Goal: Information Seeking & Learning: Learn about a topic

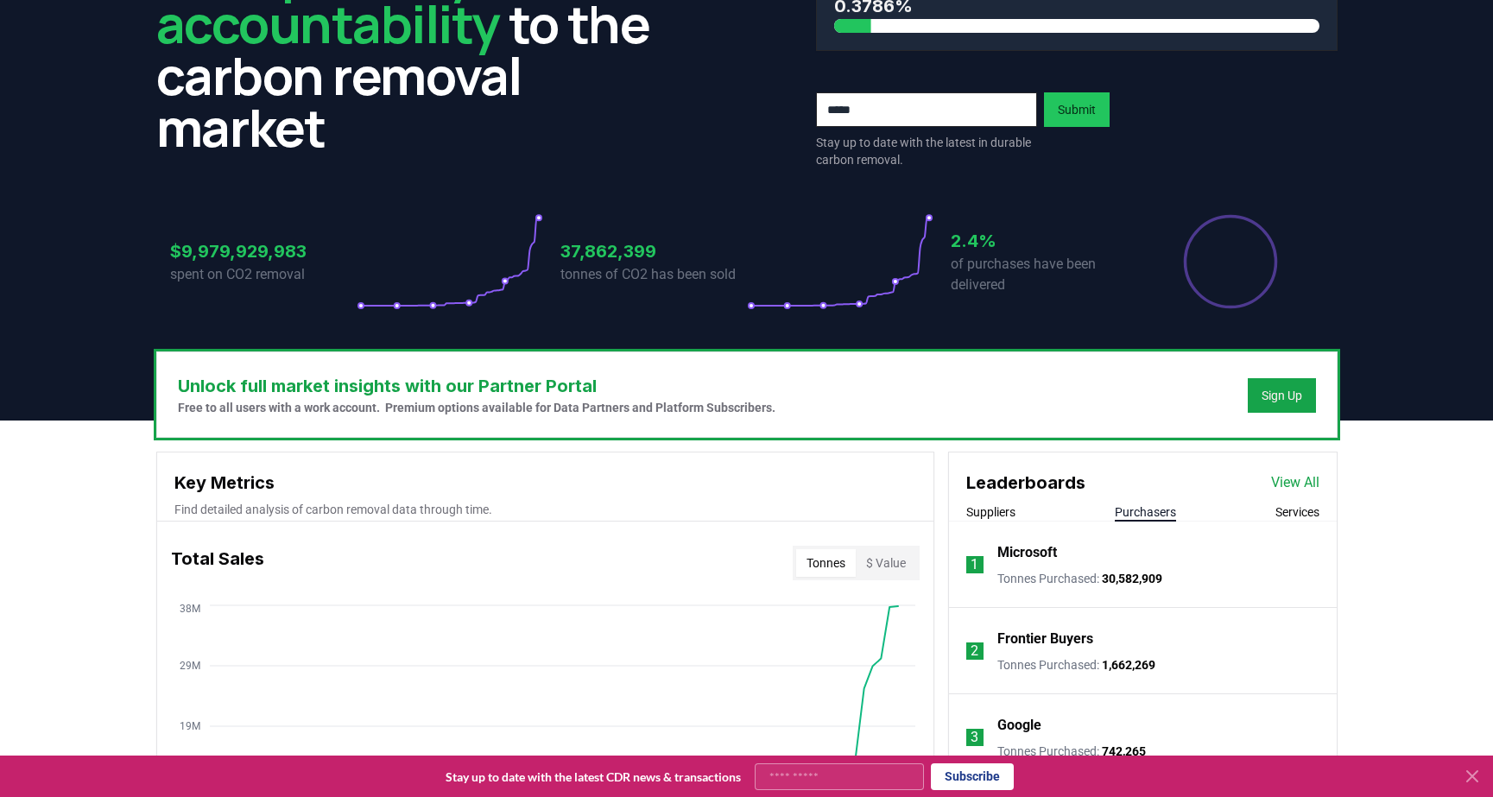
scroll to position [204, 0]
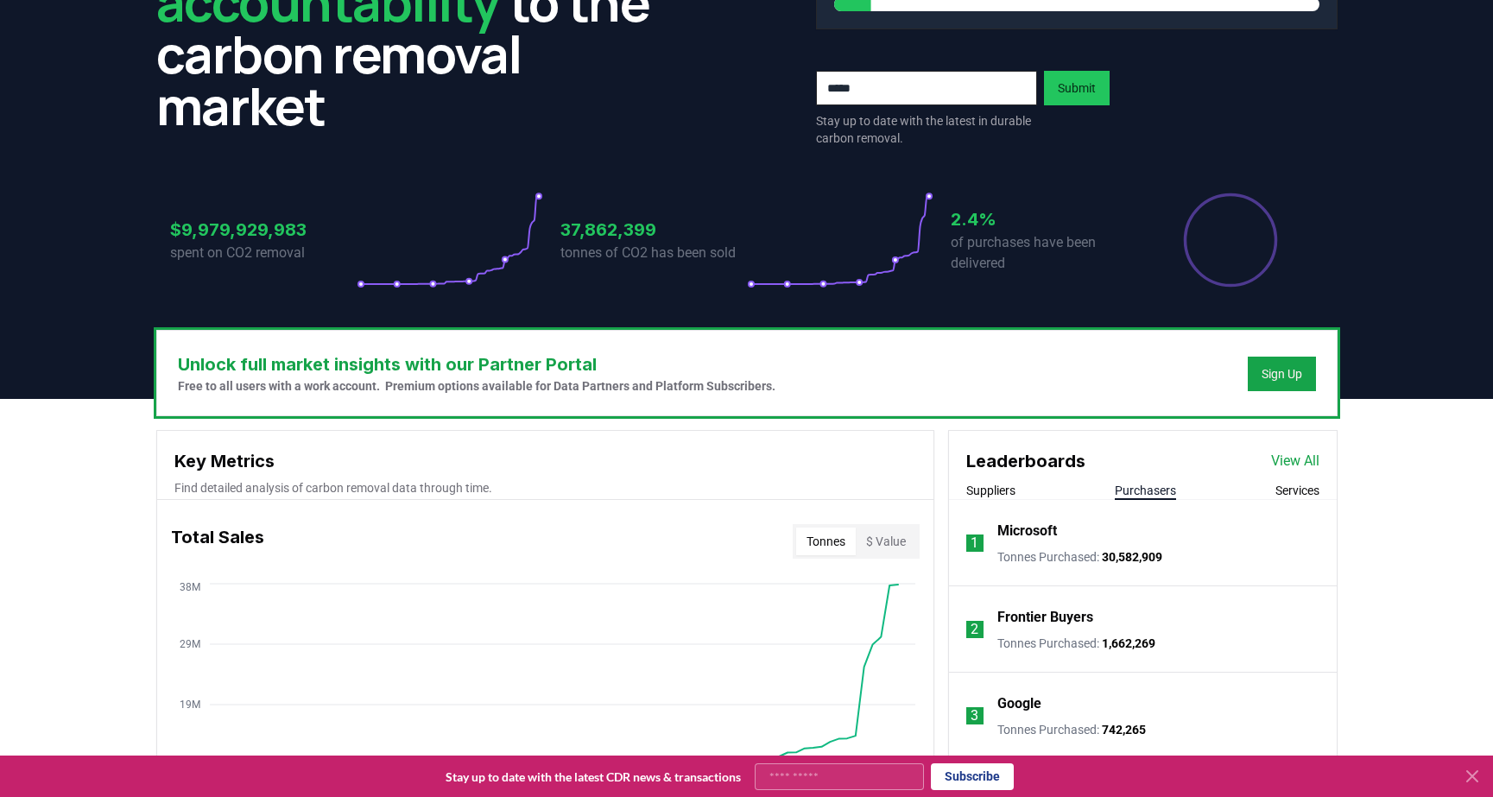
click at [274, 464] on h3 "Key Metrics" at bounding box center [545, 461] width 742 height 26
click at [246, 485] on p "Find detailed analysis of carbon removal data through time." at bounding box center [545, 487] width 742 height 17
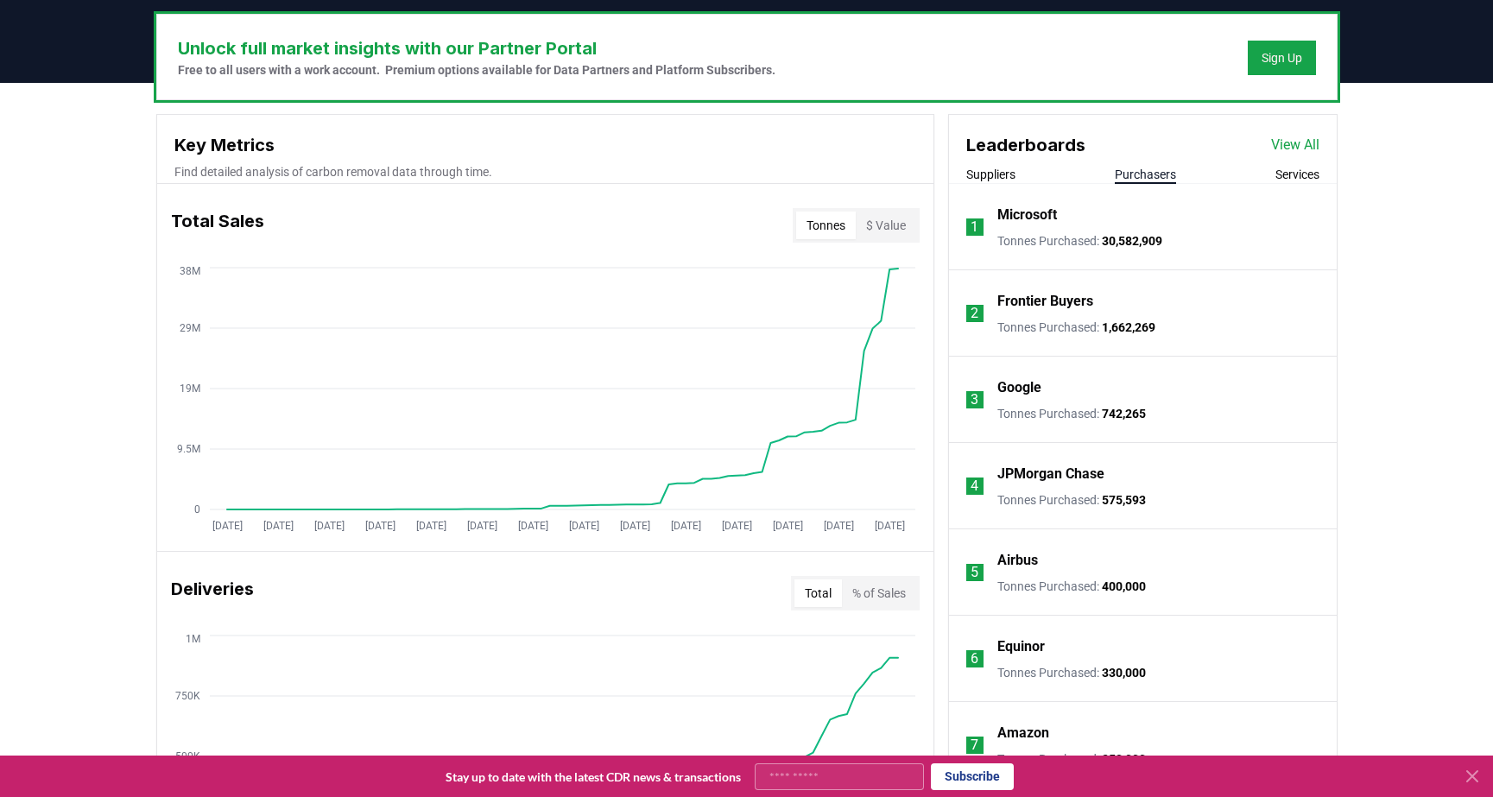
scroll to position [499, 0]
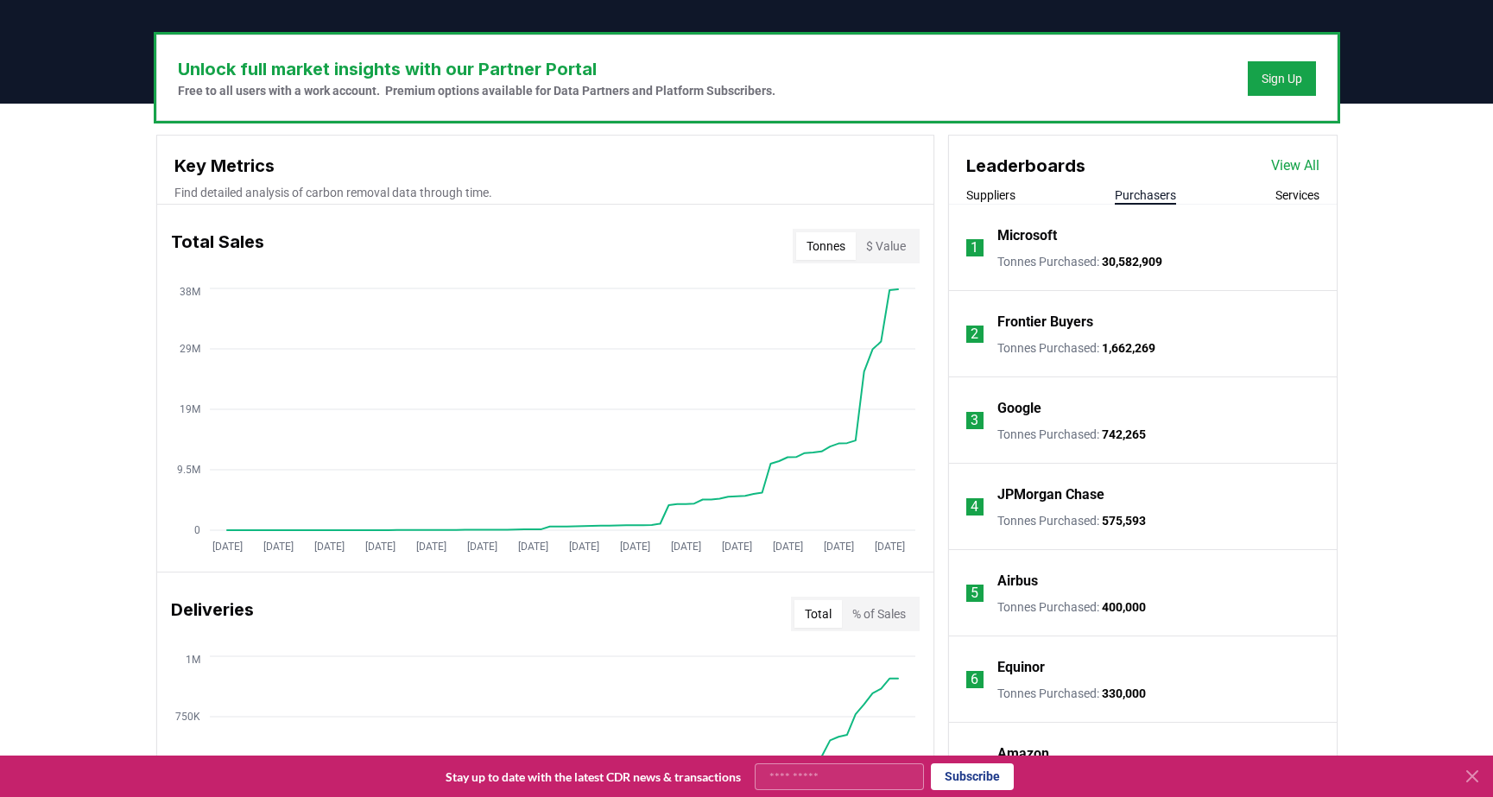
click at [1276, 168] on link "View All" at bounding box center [1295, 165] width 48 height 21
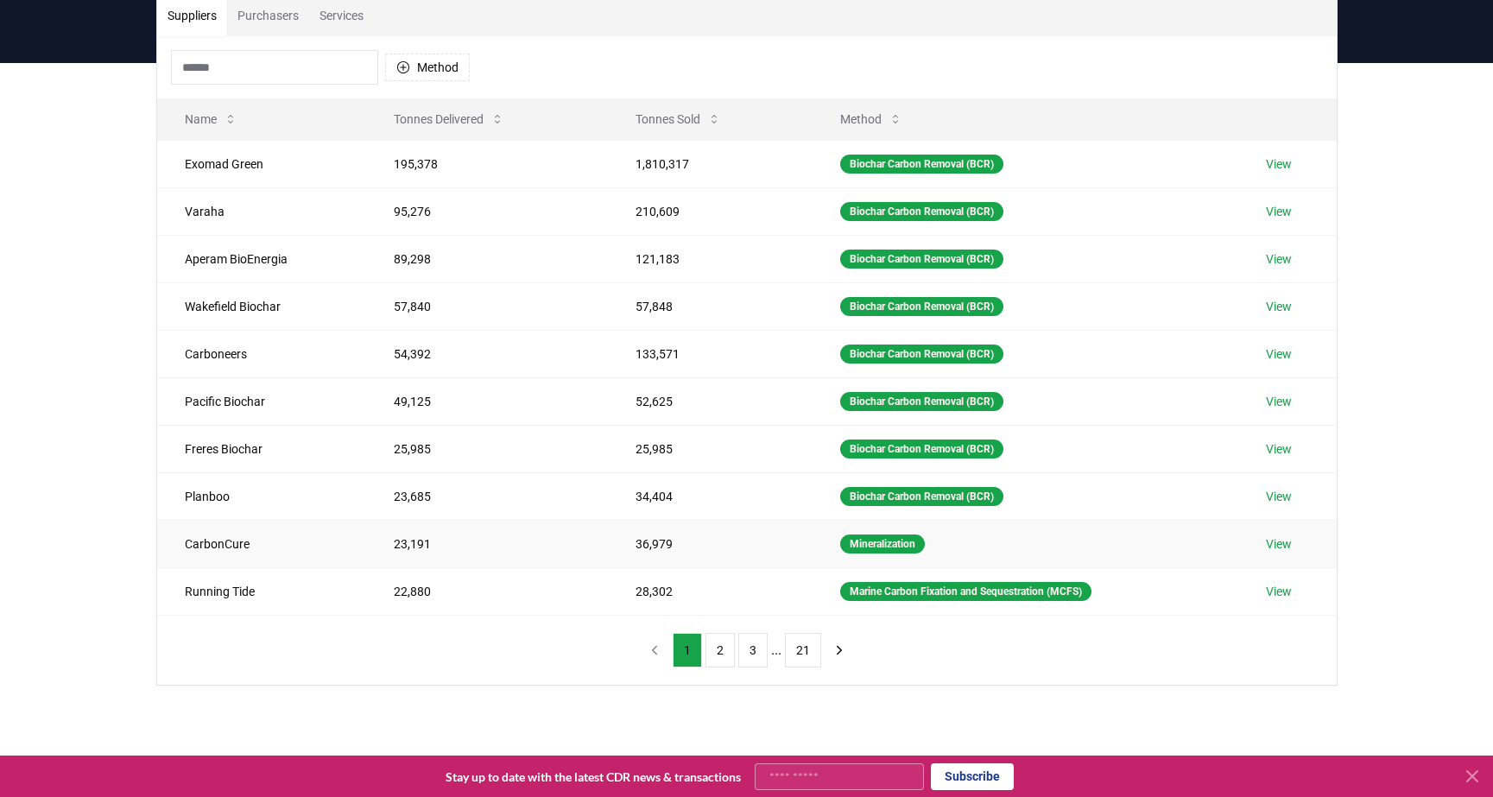
scroll to position [85, 0]
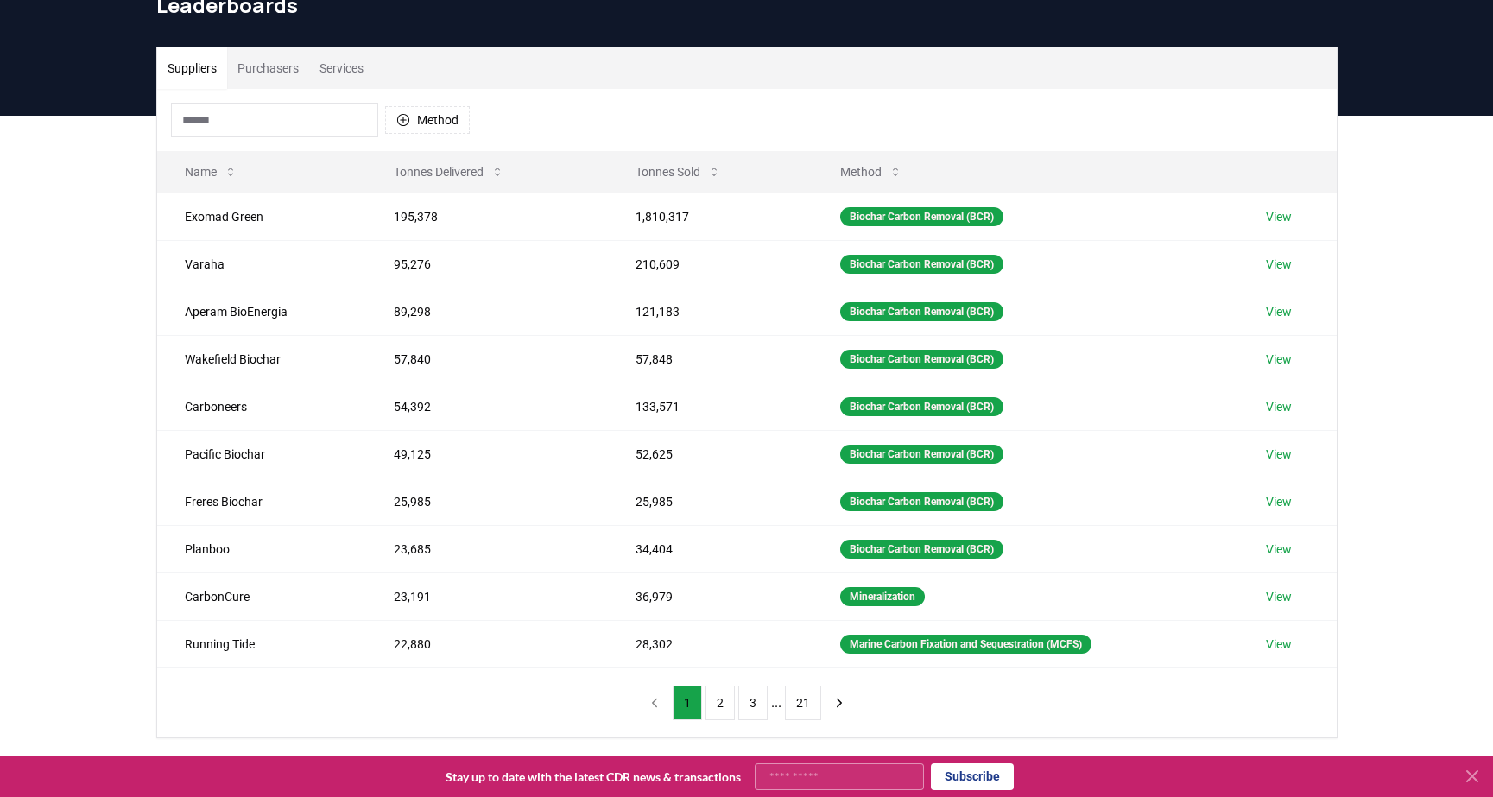
click at [328, 59] on button "Services" at bounding box center [341, 68] width 65 height 41
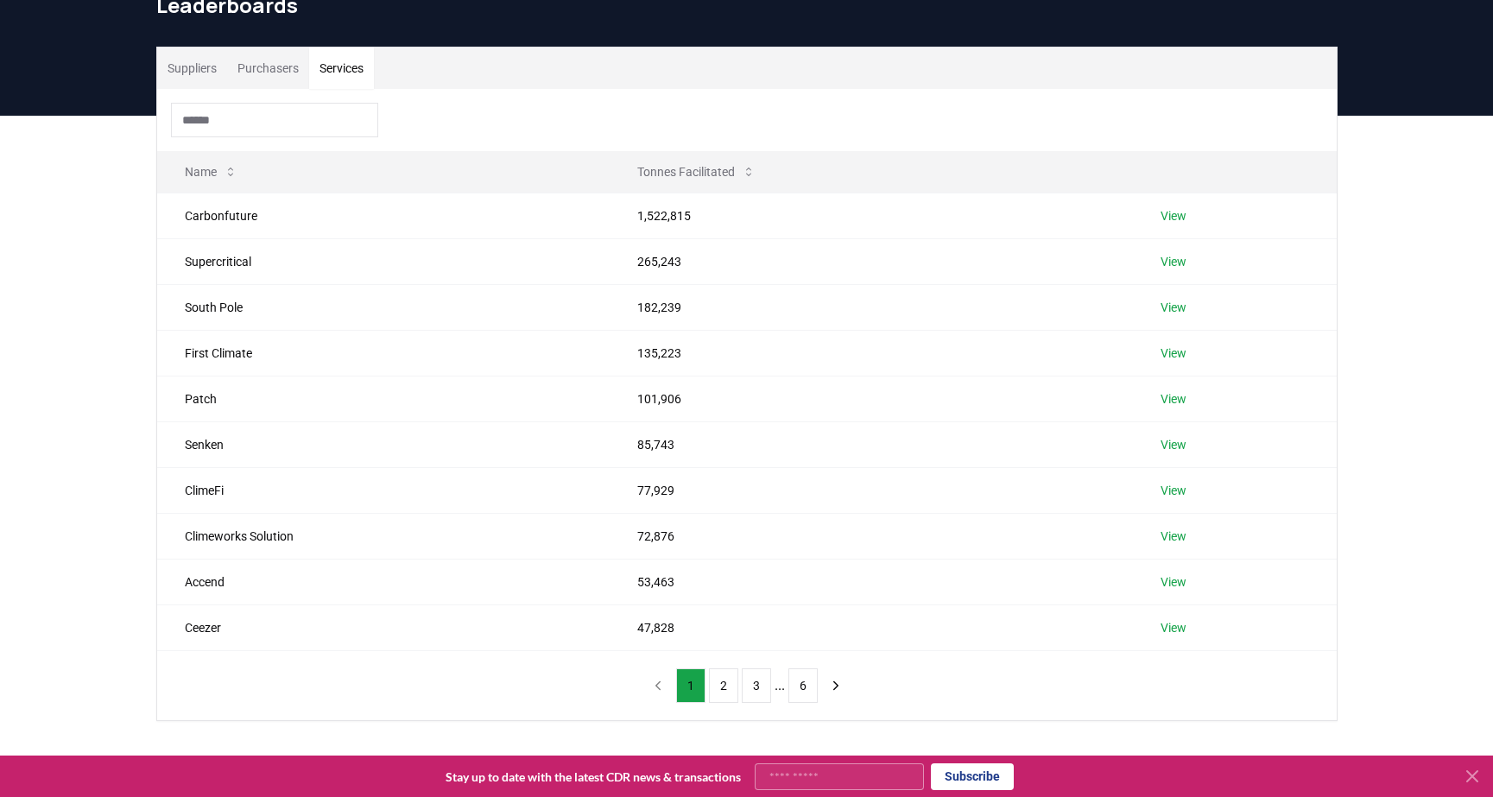
click at [279, 82] on button "Purchasers" at bounding box center [268, 68] width 82 height 41
click at [373, 75] on button "Services" at bounding box center [341, 68] width 65 height 41
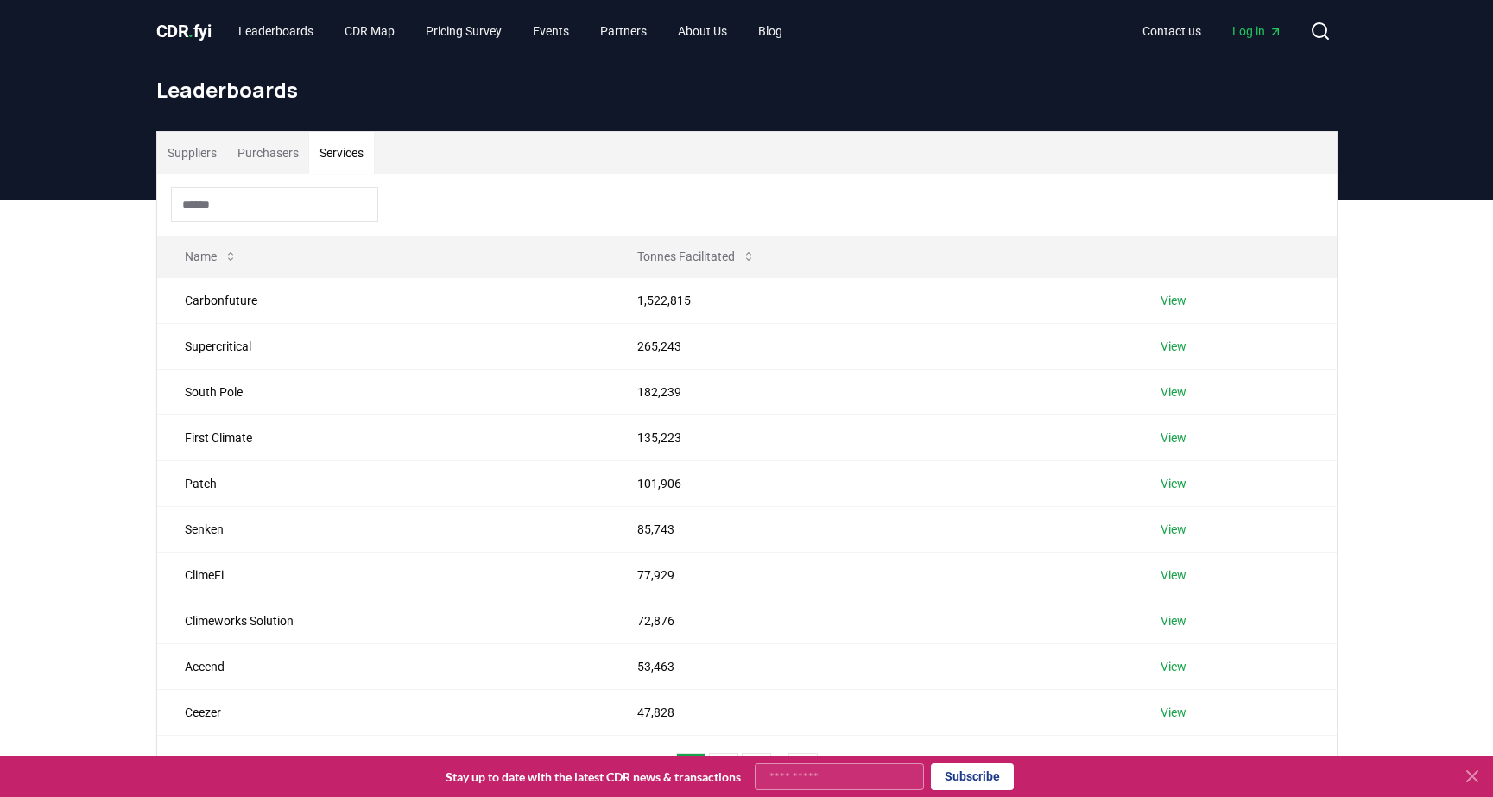
click at [187, 35] on span "CDR . fyi" at bounding box center [183, 31] width 55 height 21
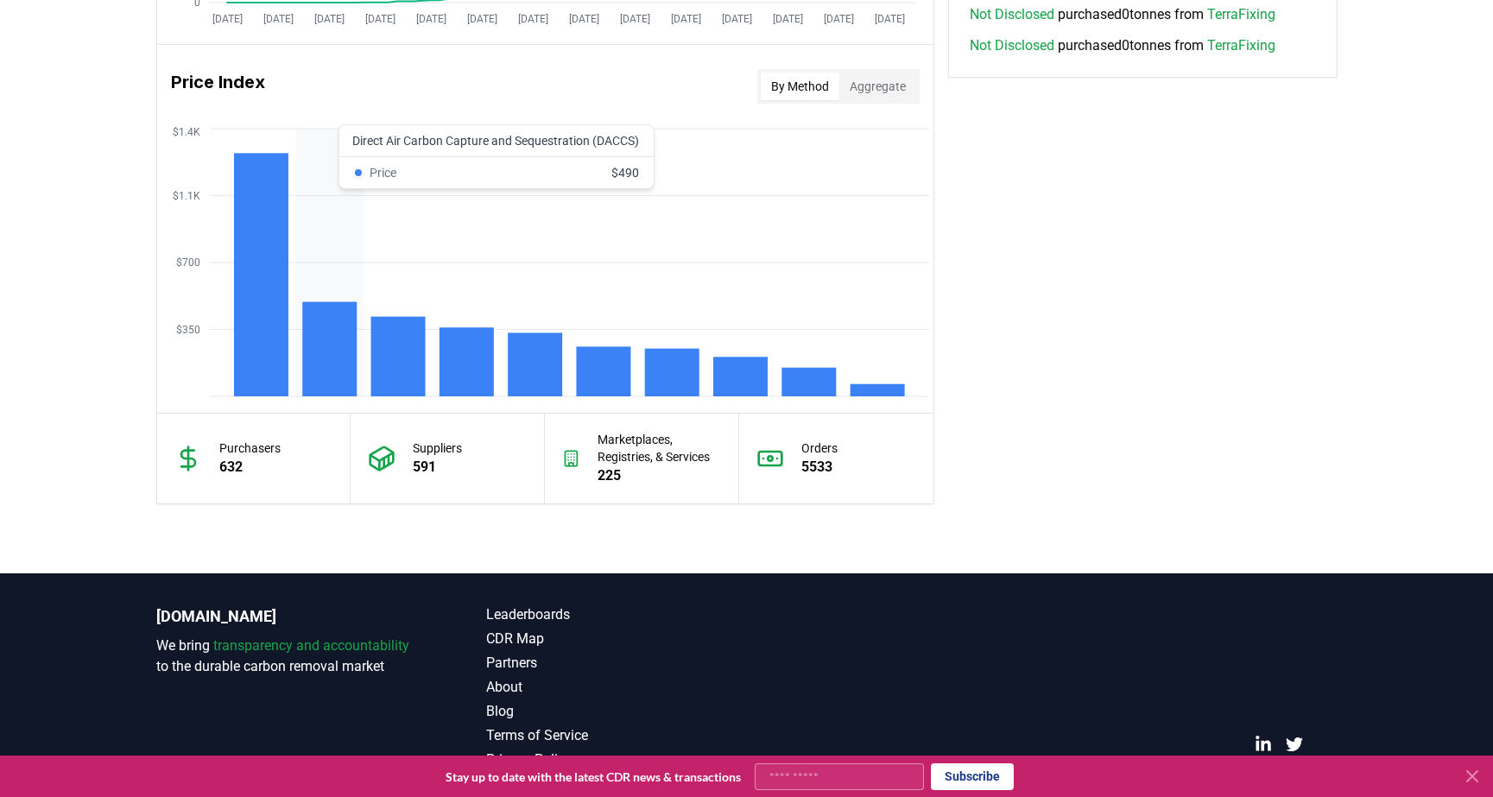
scroll to position [1423, 0]
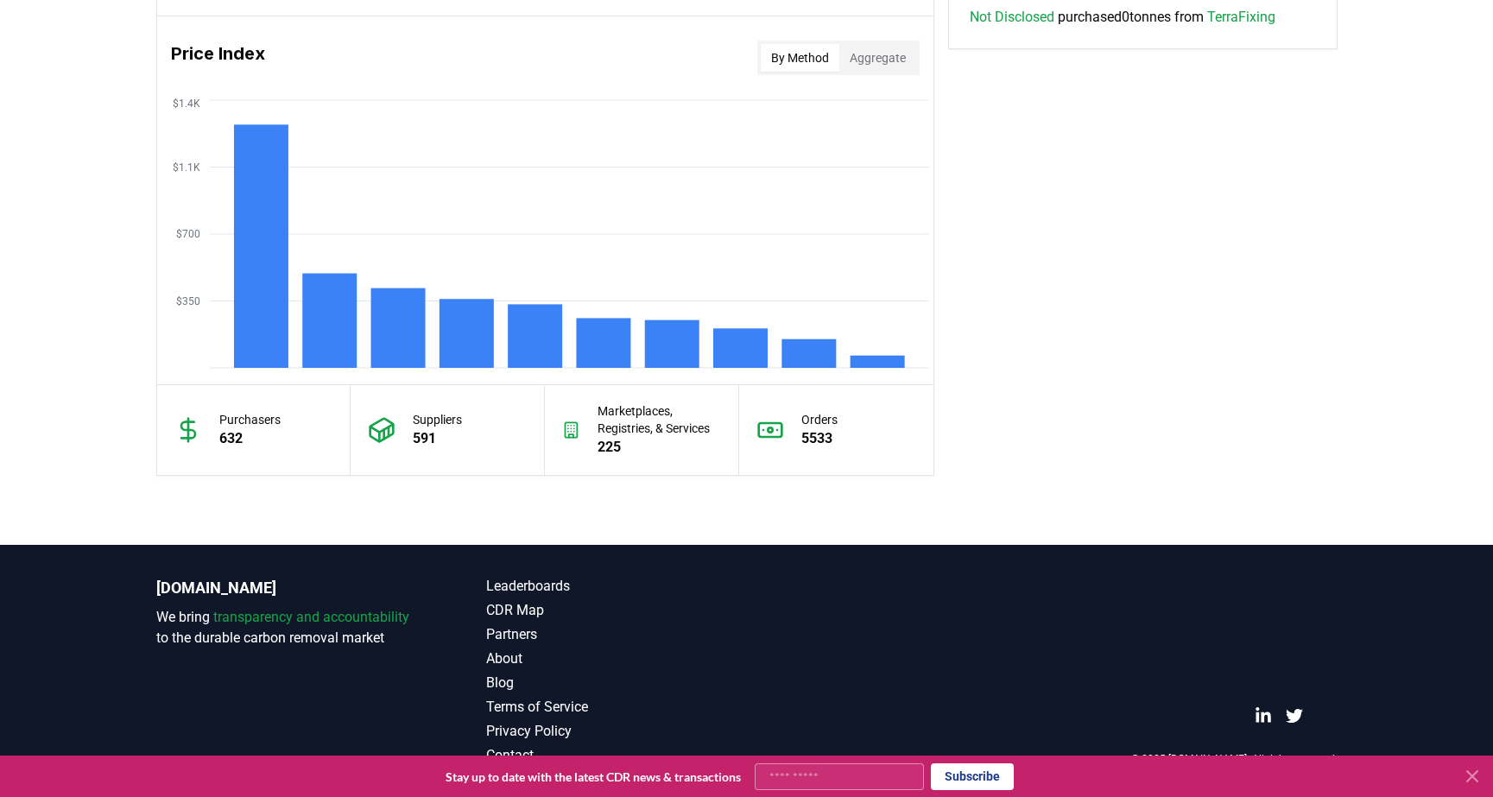
click at [1474, 770] on icon at bounding box center [1472, 776] width 21 height 21
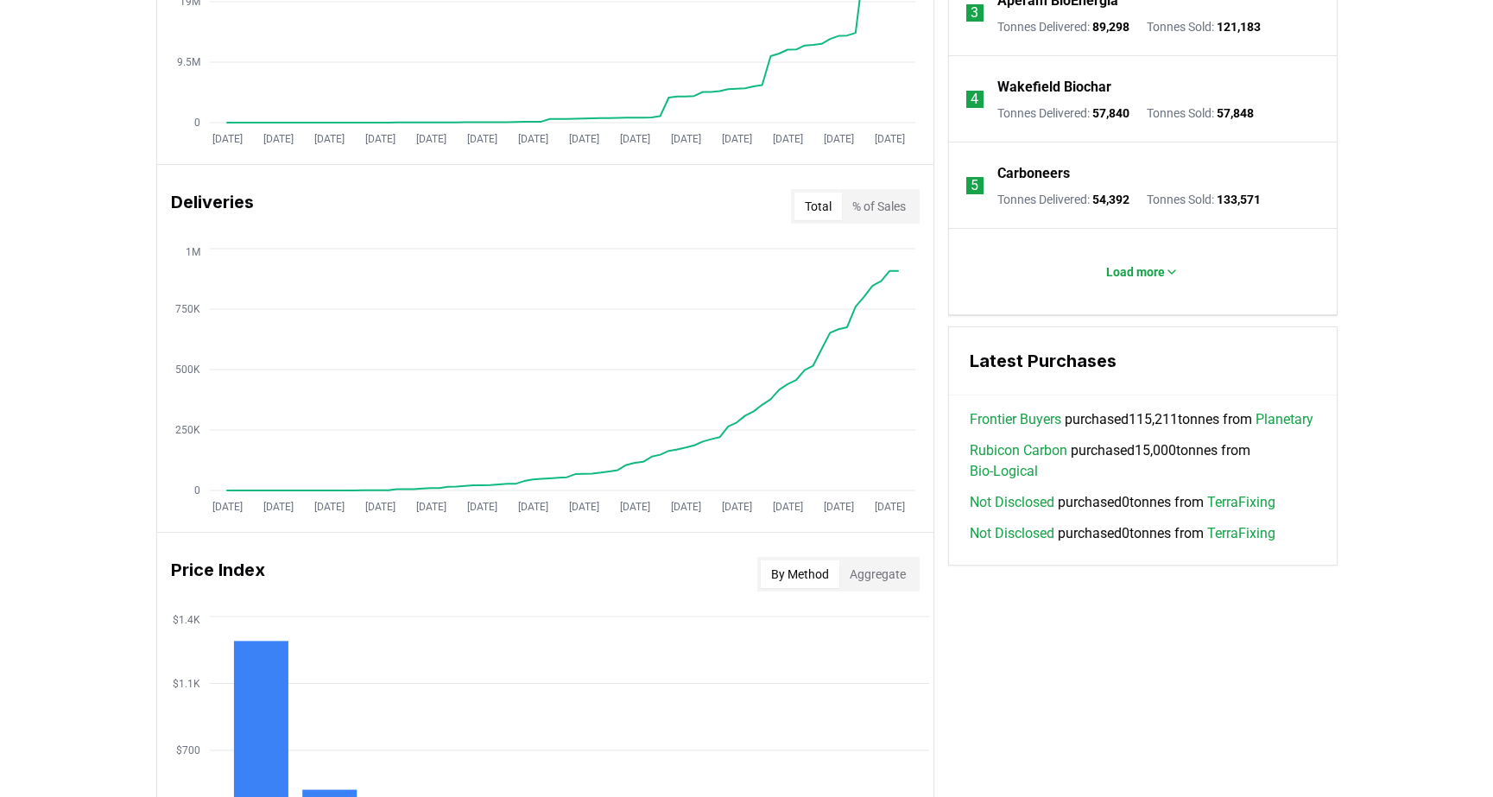
scroll to position [903, 0]
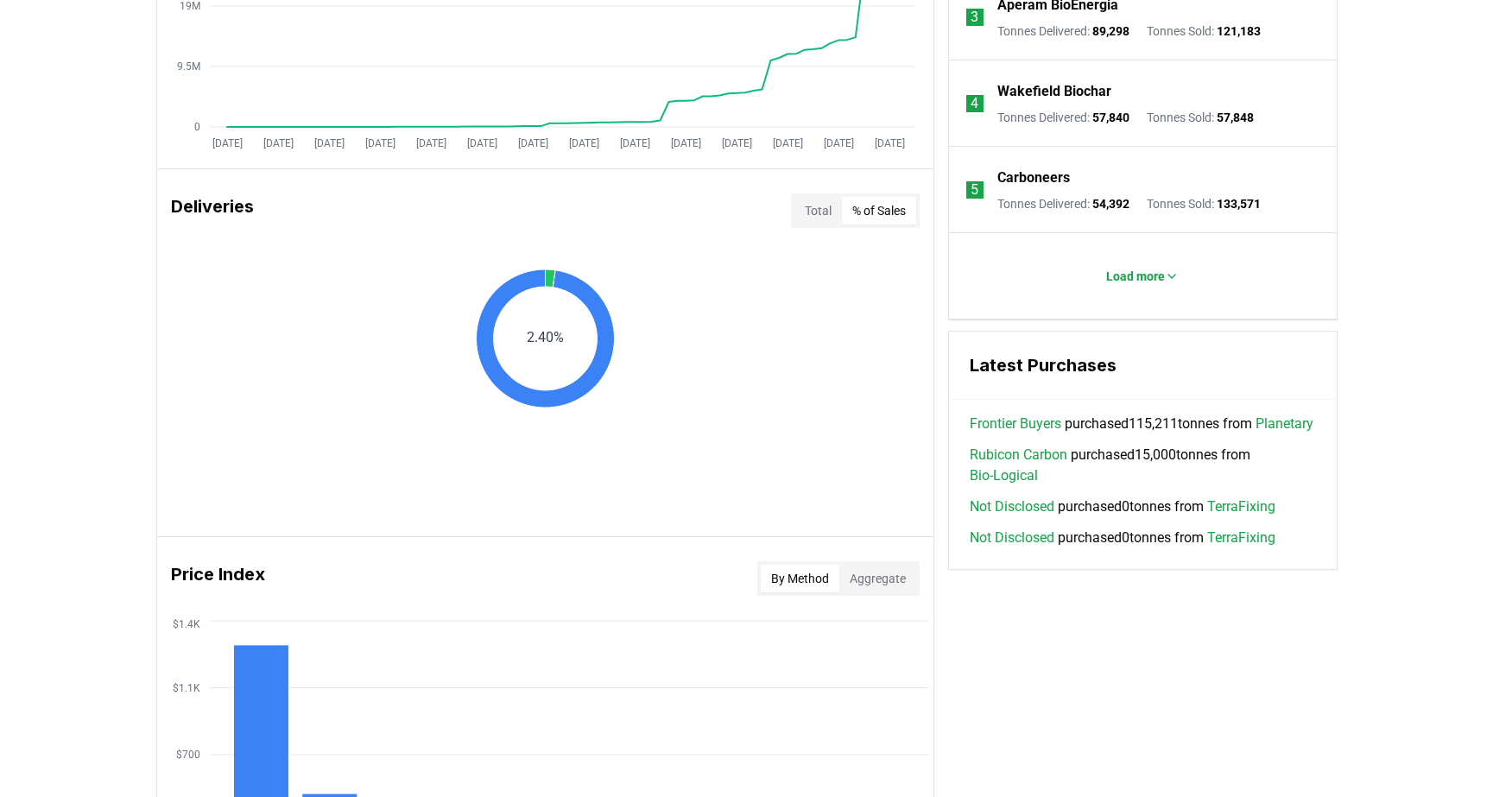
click at [883, 211] on button "% of Sales" at bounding box center [879, 211] width 74 height 28
click at [842, 202] on button "% of Sales" at bounding box center [879, 211] width 74 height 28
click at [816, 212] on button "Total" at bounding box center [819, 211] width 48 height 28
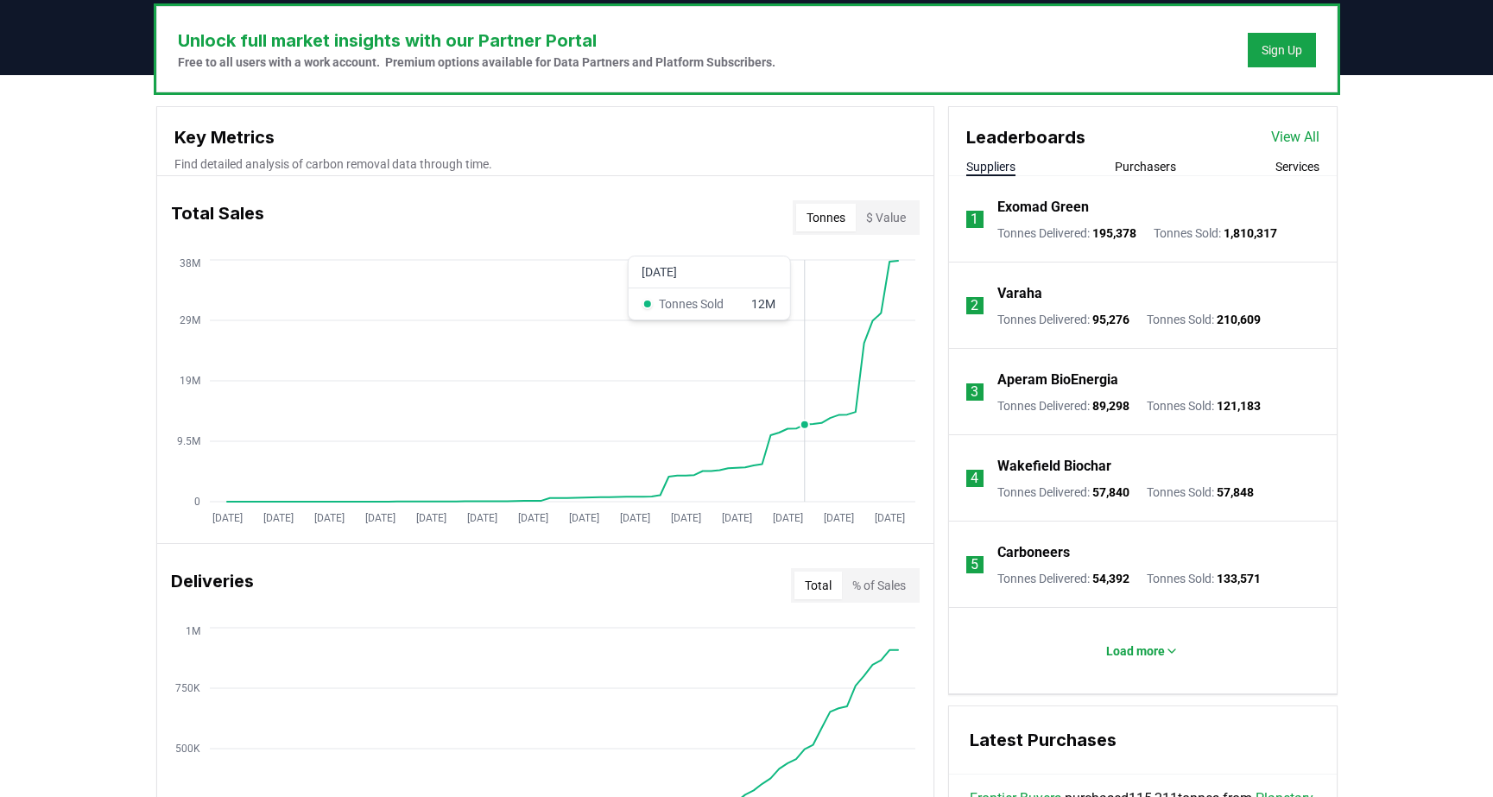
scroll to position [514, 0]
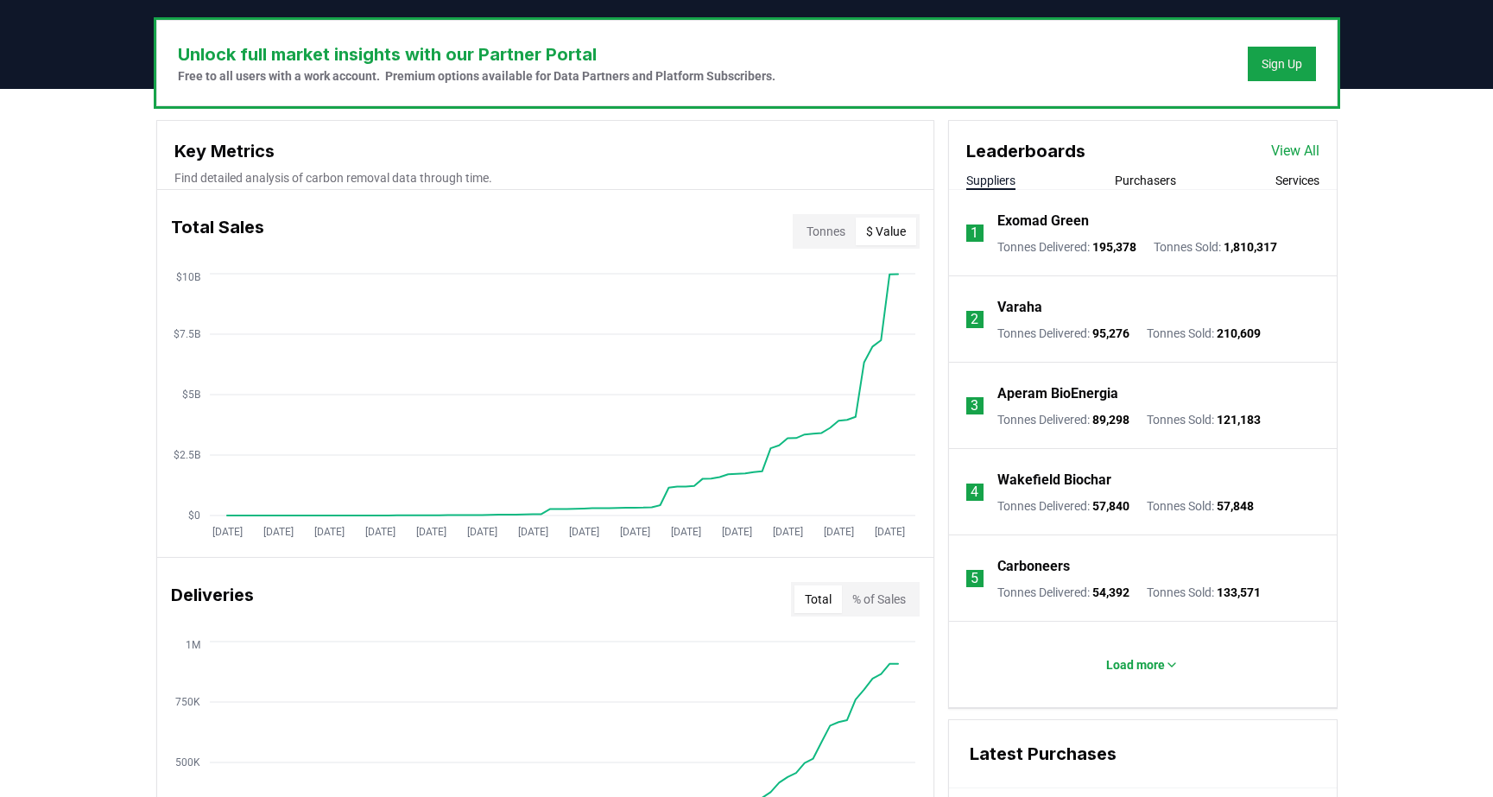
click at [856, 225] on button "$ Value" at bounding box center [886, 232] width 60 height 28
click at [863, 225] on button "$ Value" at bounding box center [886, 232] width 60 height 28
click at [868, 226] on button "$ Value" at bounding box center [886, 232] width 60 height 28
click at [835, 226] on button "Tonnes" at bounding box center [826, 232] width 60 height 28
click at [879, 229] on button "$ Value" at bounding box center [886, 232] width 60 height 28
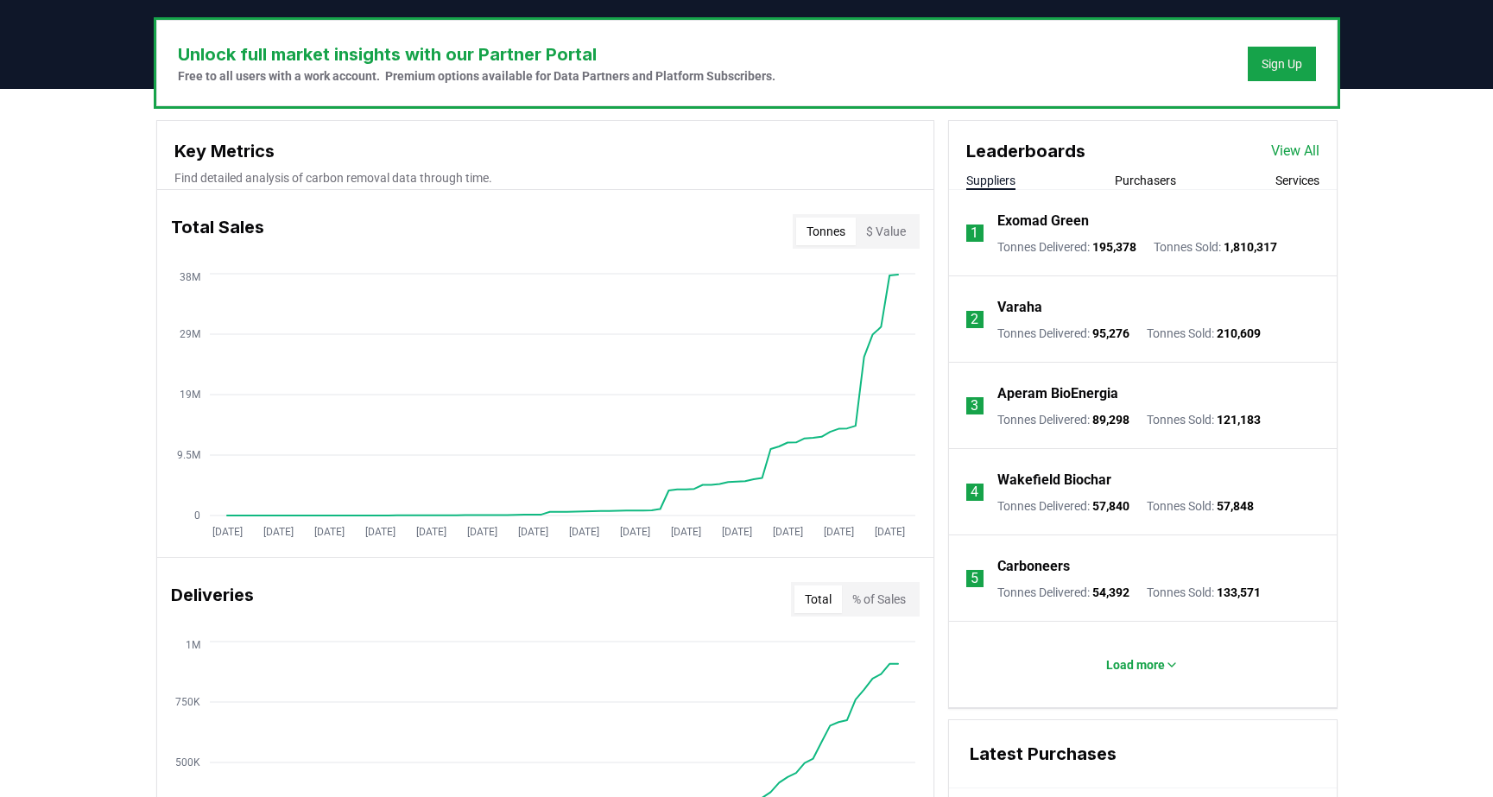
click at [829, 227] on button "Tonnes" at bounding box center [826, 232] width 60 height 28
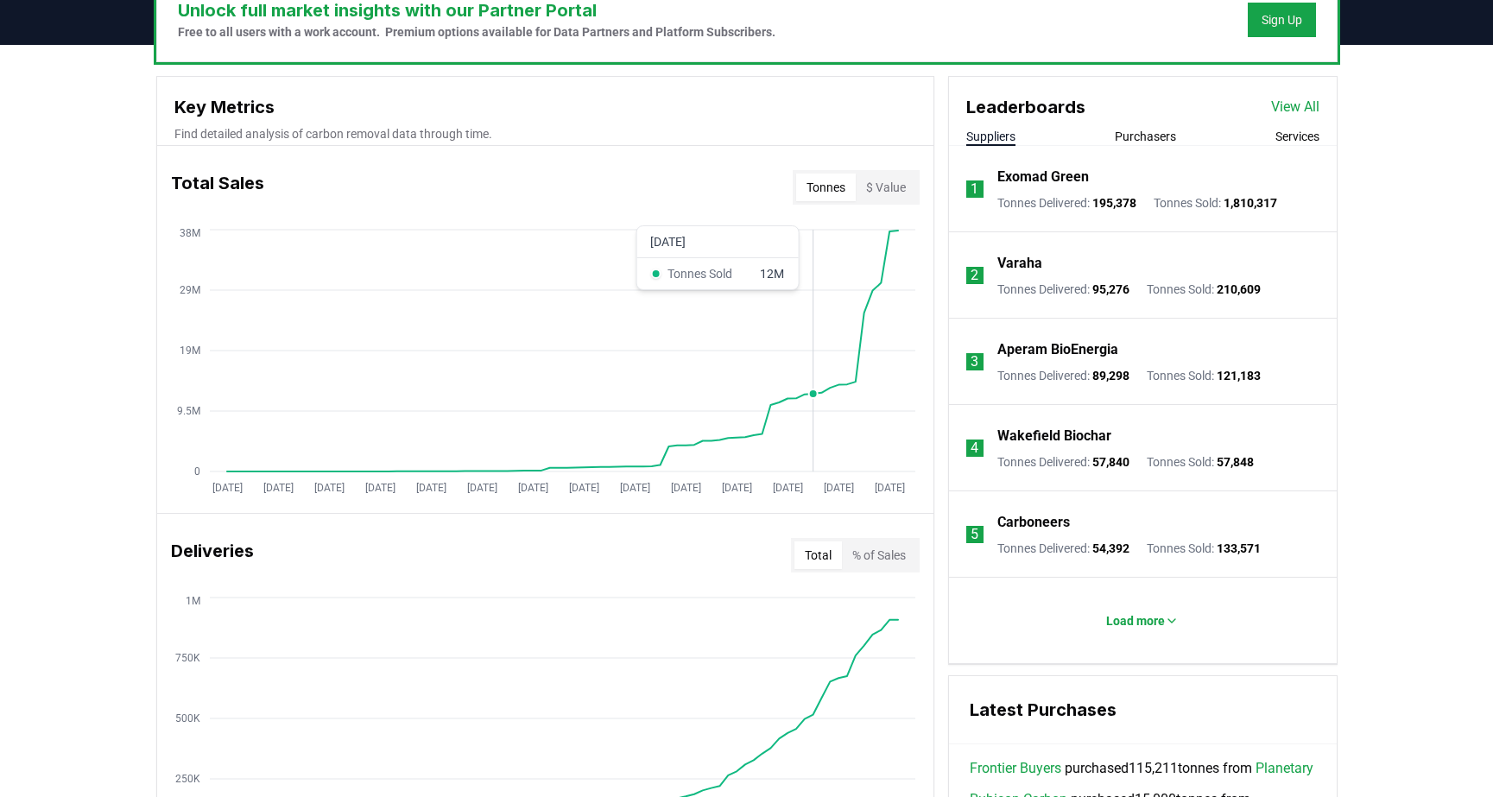
scroll to position [600, 0]
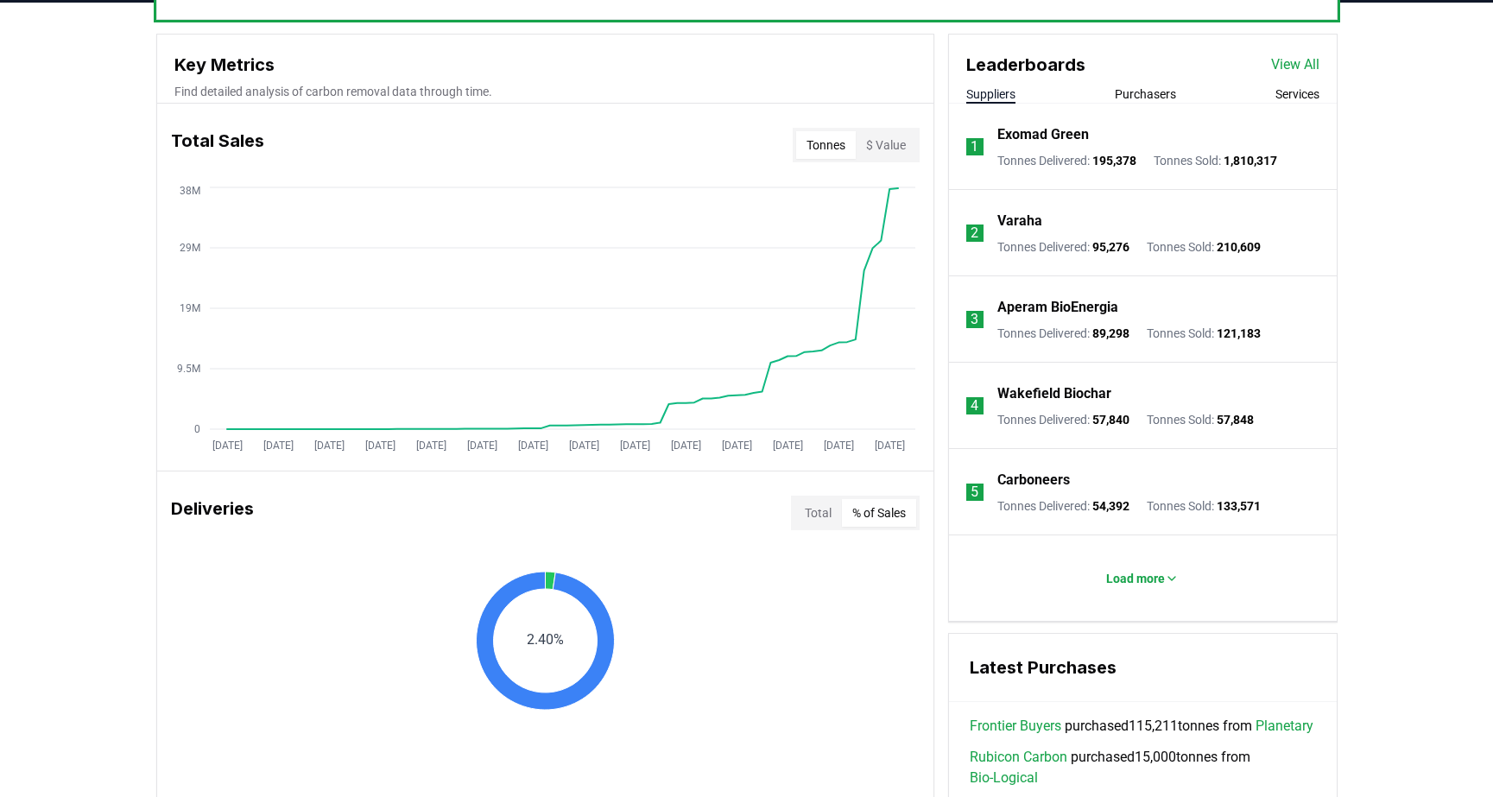
click at [873, 504] on button "% of Sales" at bounding box center [879, 513] width 74 height 28
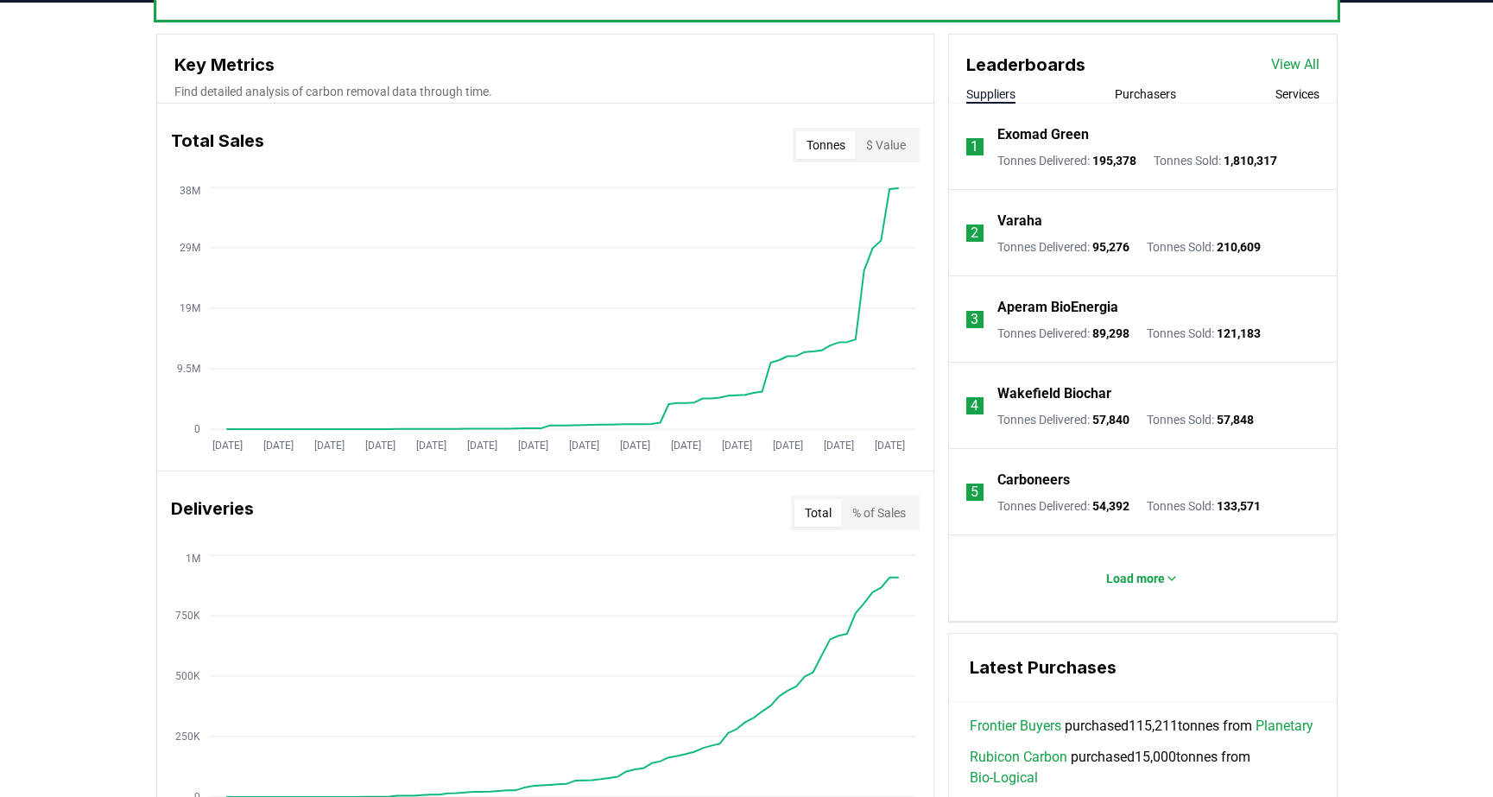
click at [824, 513] on button "Total" at bounding box center [819, 513] width 48 height 28
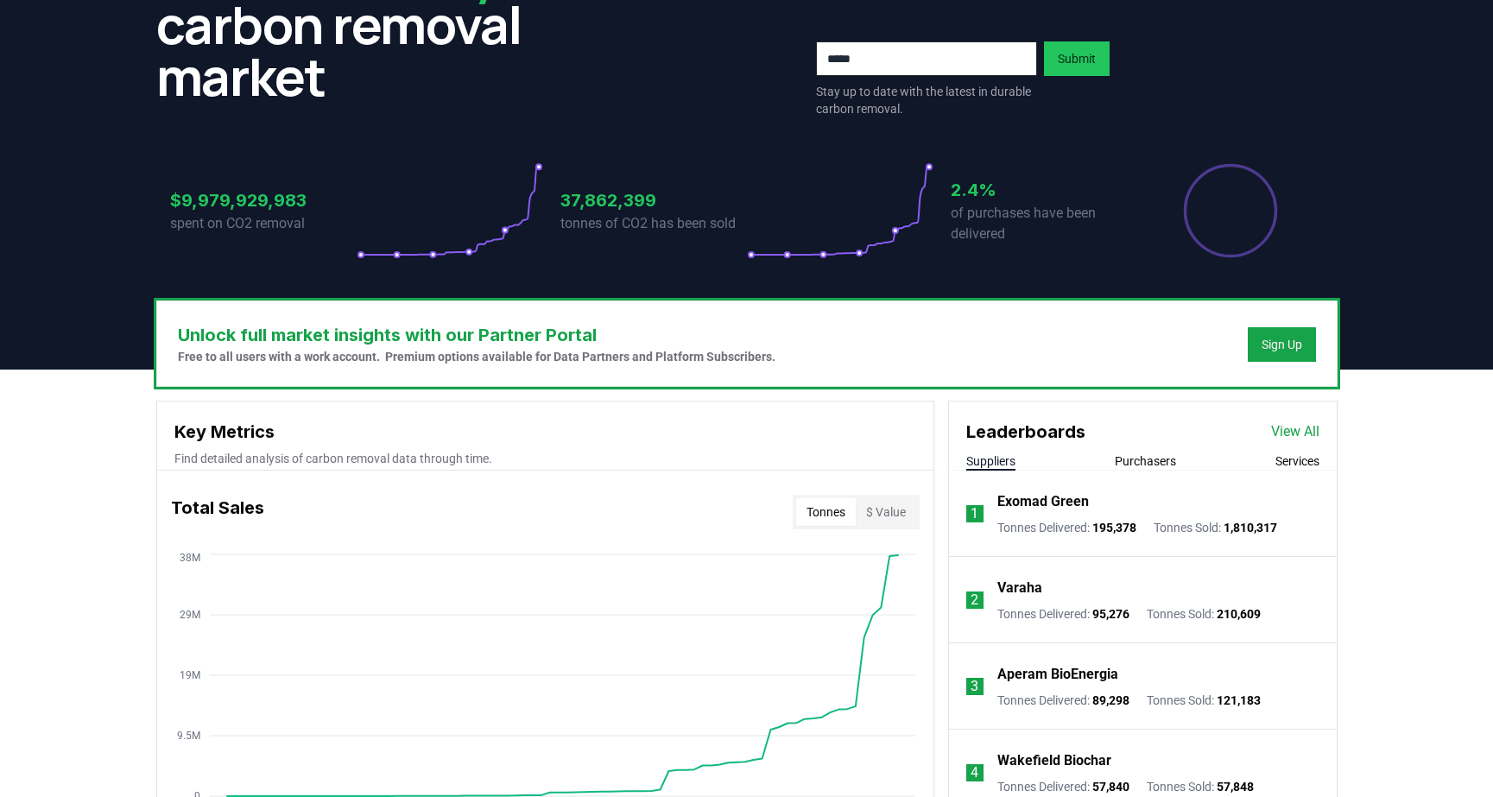
scroll to position [0, 0]
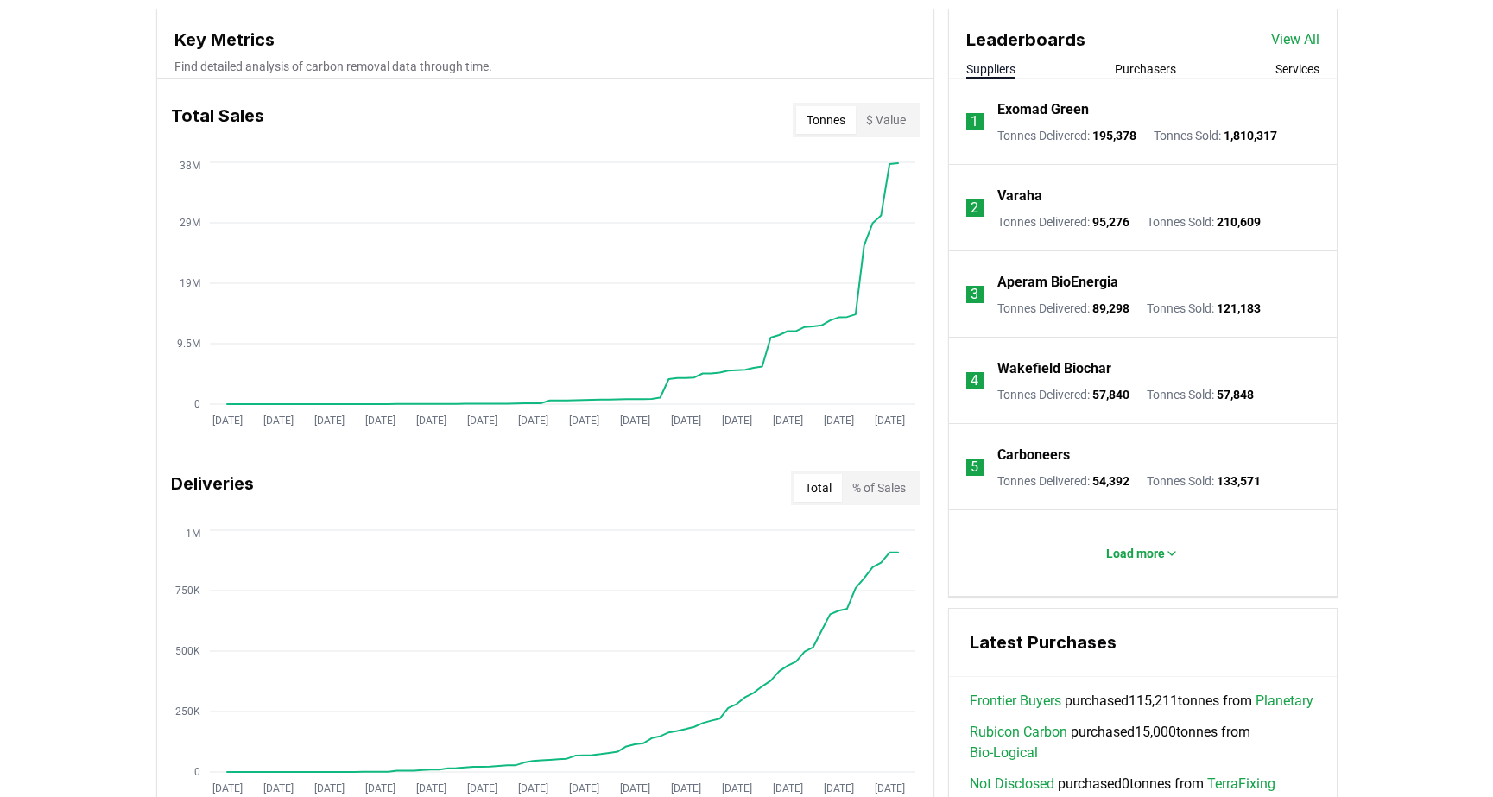
click at [865, 494] on button "% of Sales" at bounding box center [879, 488] width 74 height 28
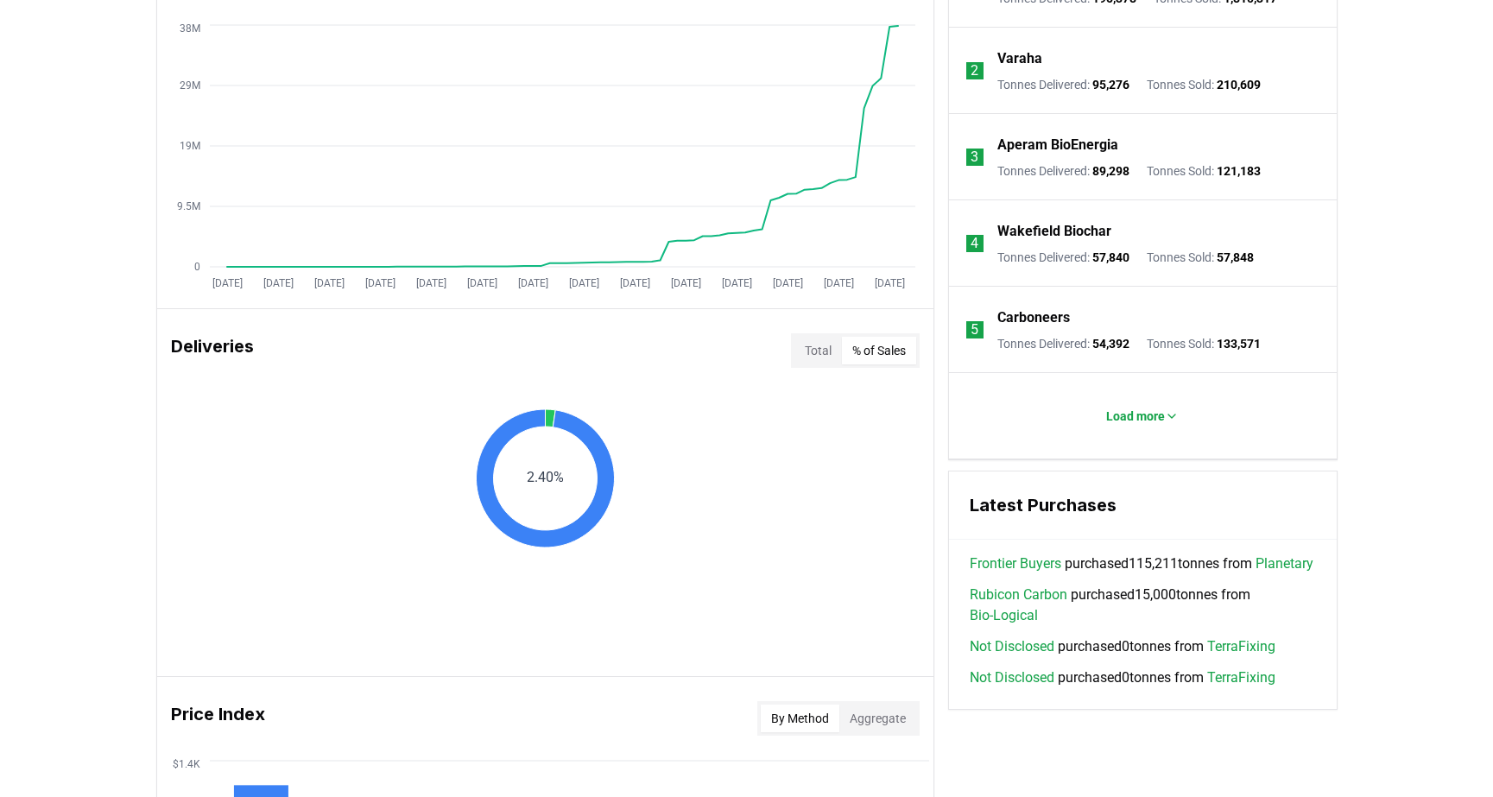
scroll to position [754, 0]
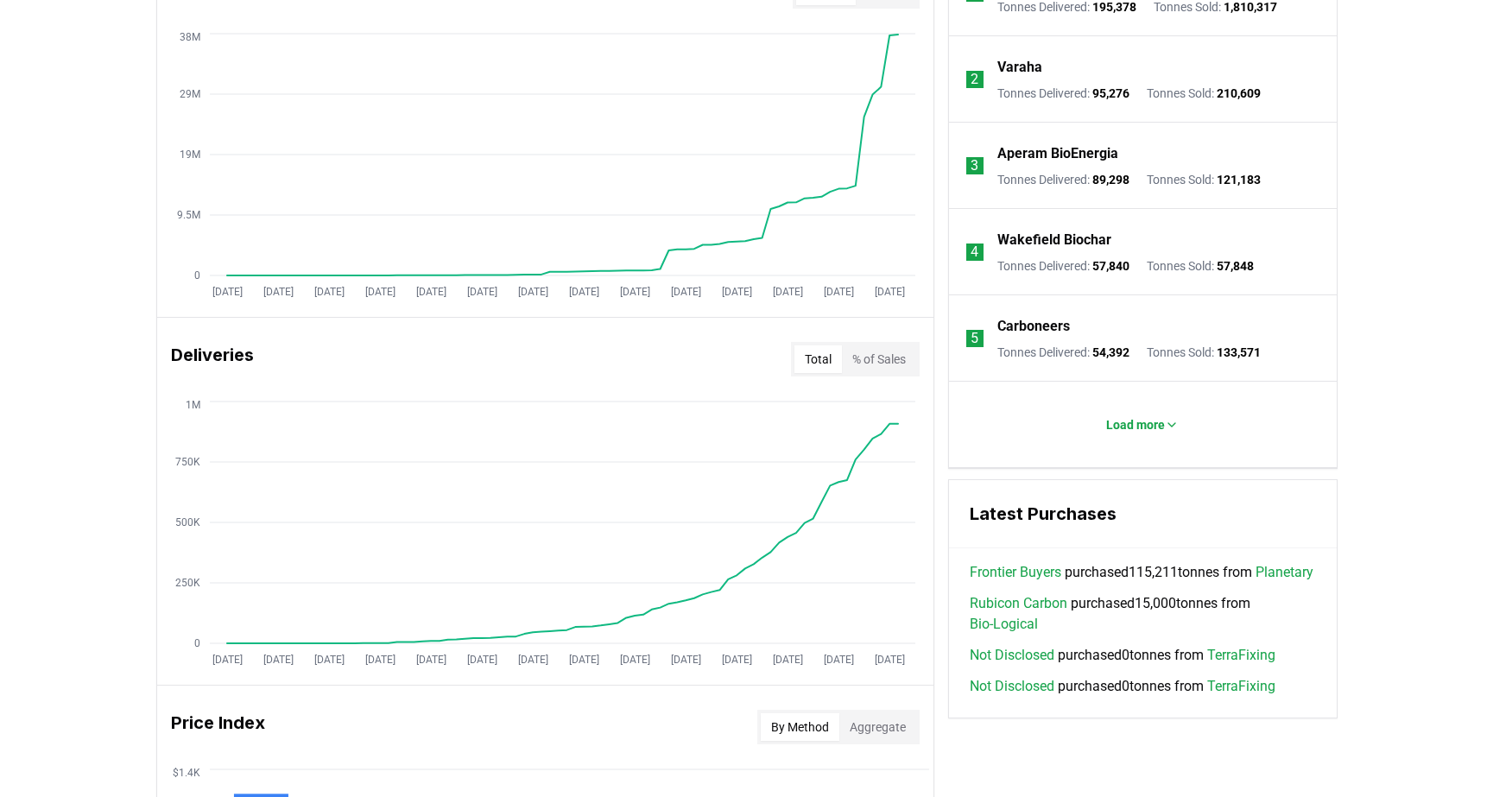
click at [820, 364] on button "Total" at bounding box center [819, 359] width 48 height 28
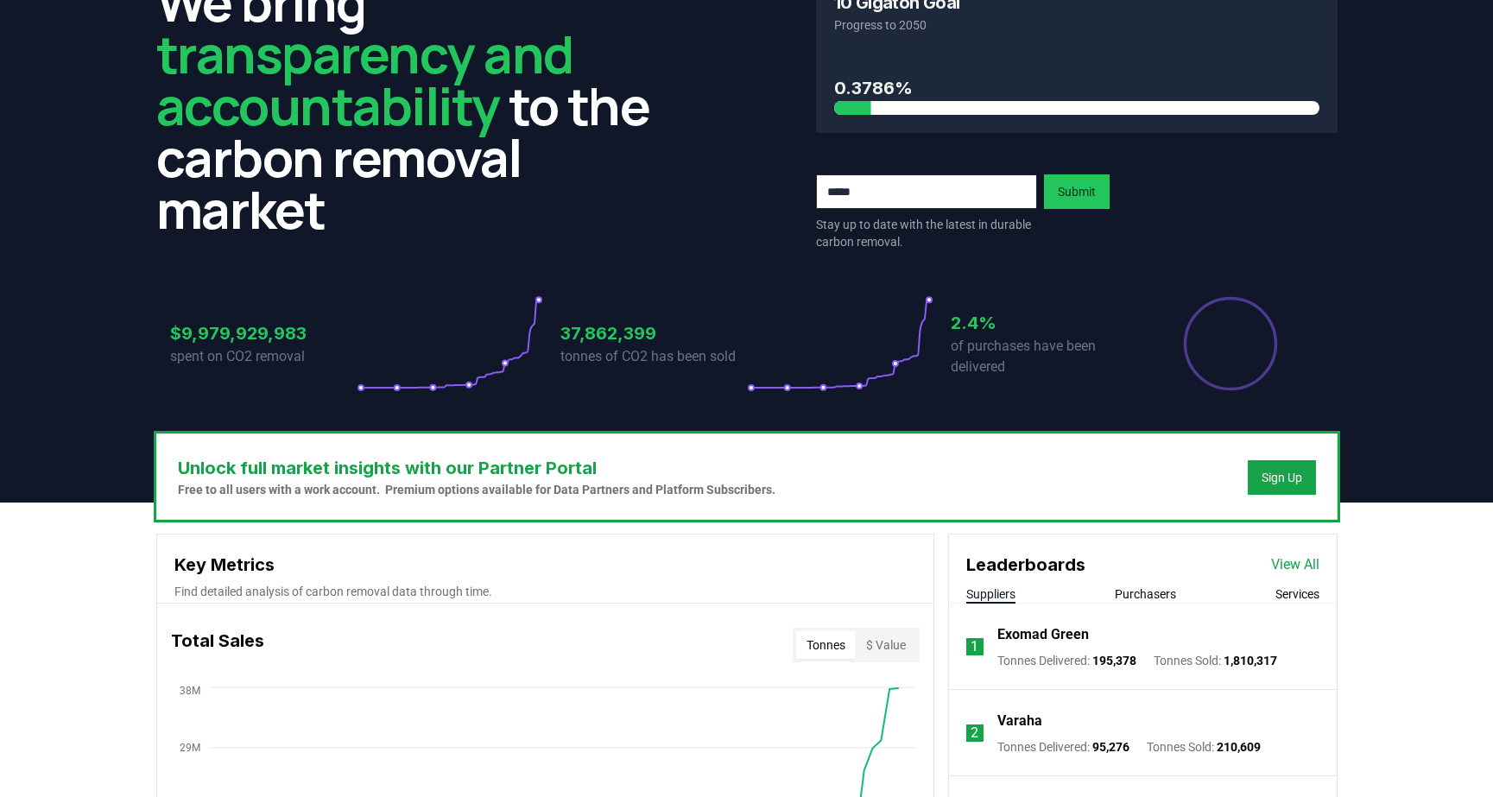
scroll to position [247, 0]
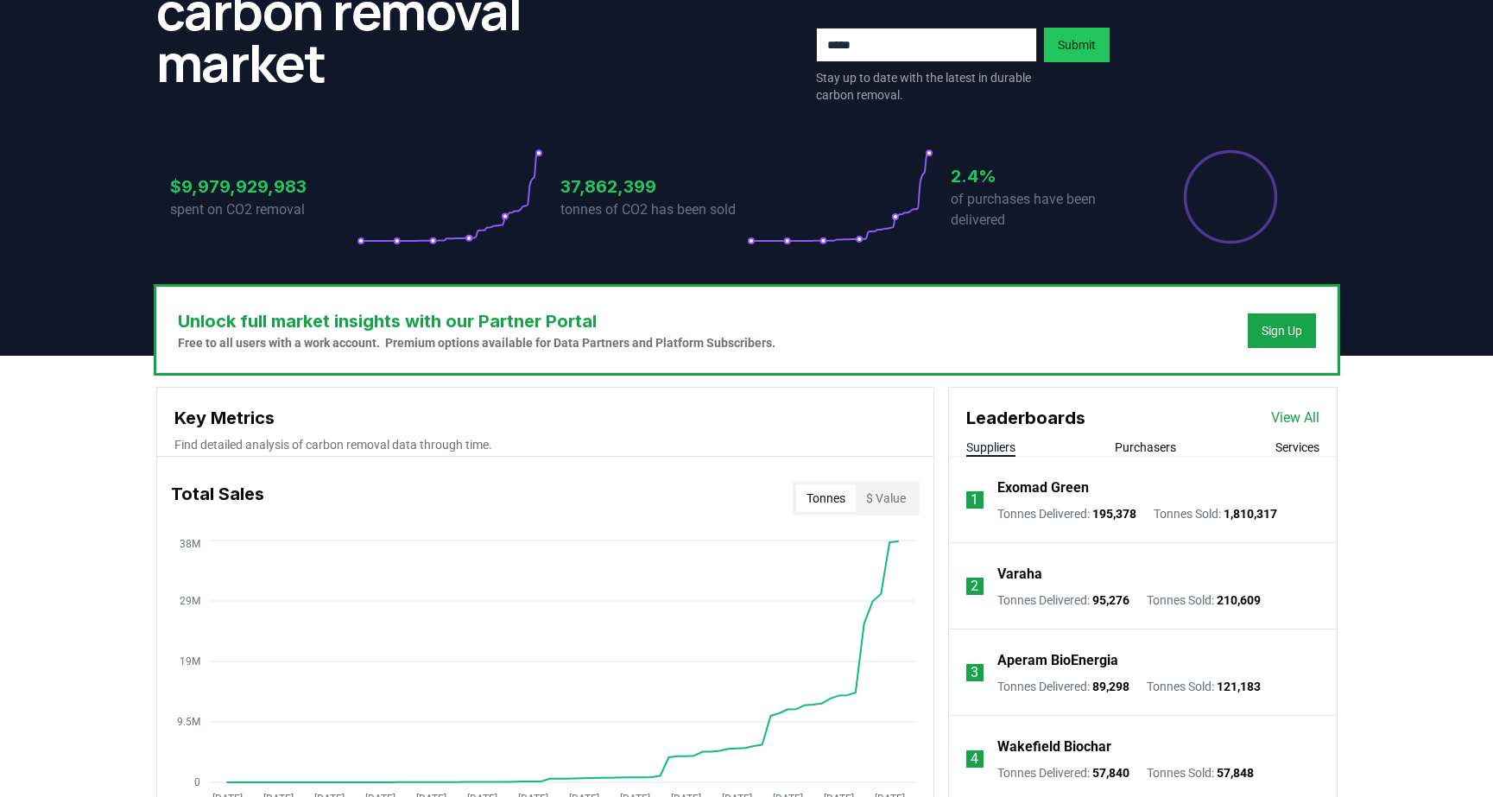
click at [1160, 464] on li "1 Exomad Green Tonnes Delivered : 195,378 Tonnes Sold : 1,810,317" at bounding box center [1143, 500] width 388 height 86
click at [1160, 455] on button "Purchasers" at bounding box center [1145, 447] width 61 height 17
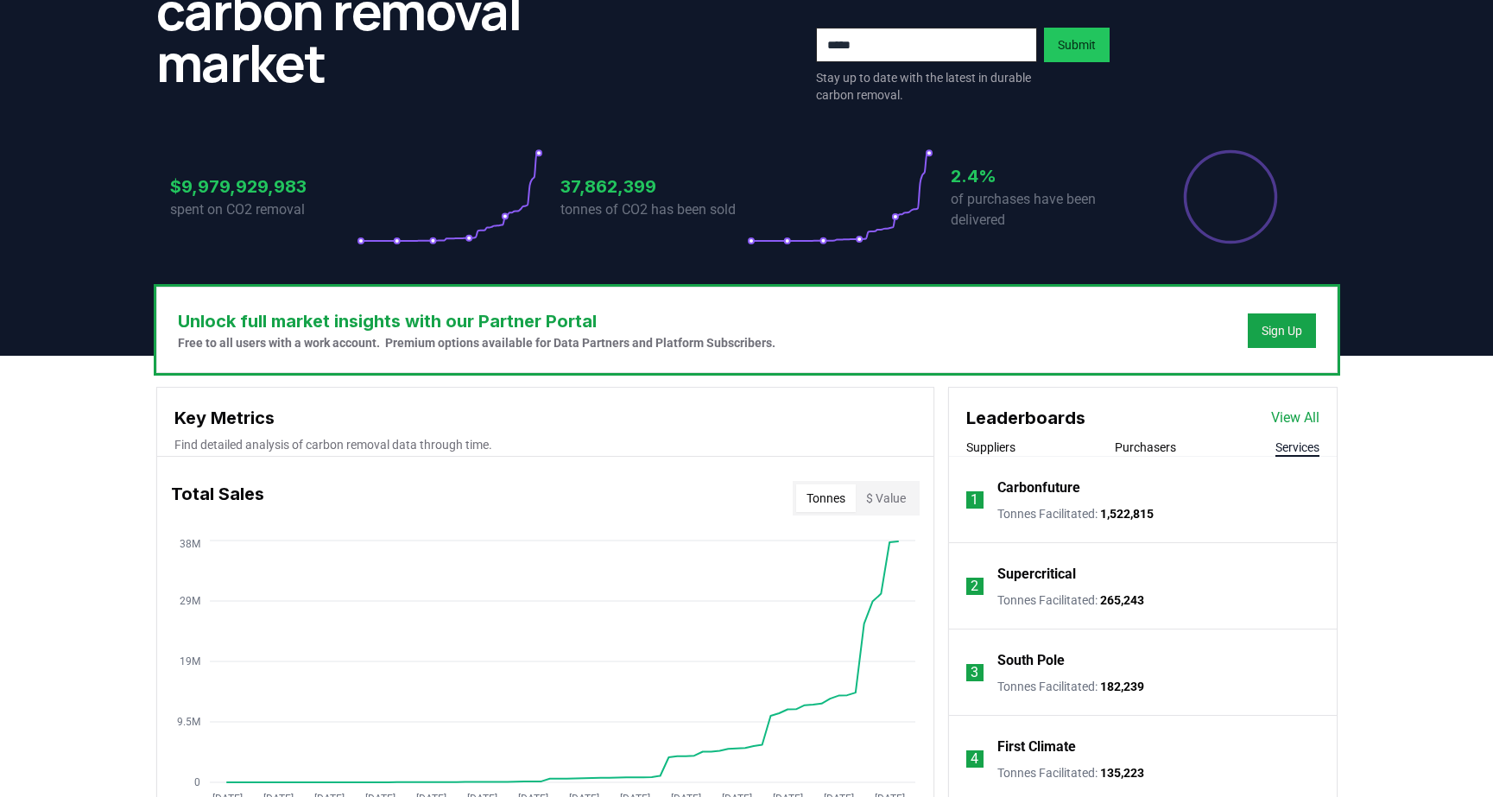
click at [1286, 446] on button "Services" at bounding box center [1298, 447] width 44 height 17
click at [1284, 425] on link "View All" at bounding box center [1295, 418] width 48 height 21
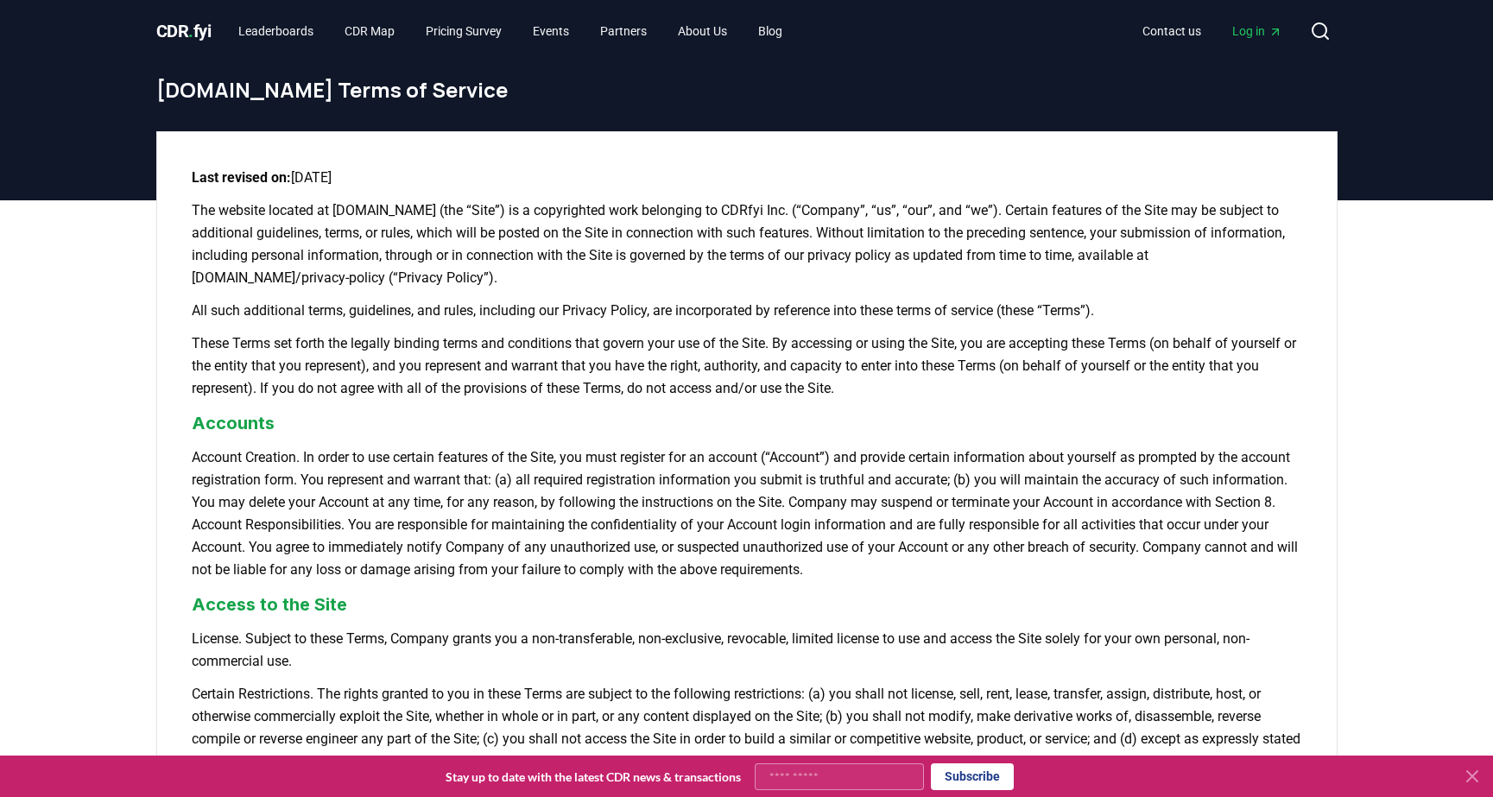
scroll to position [1190, 0]
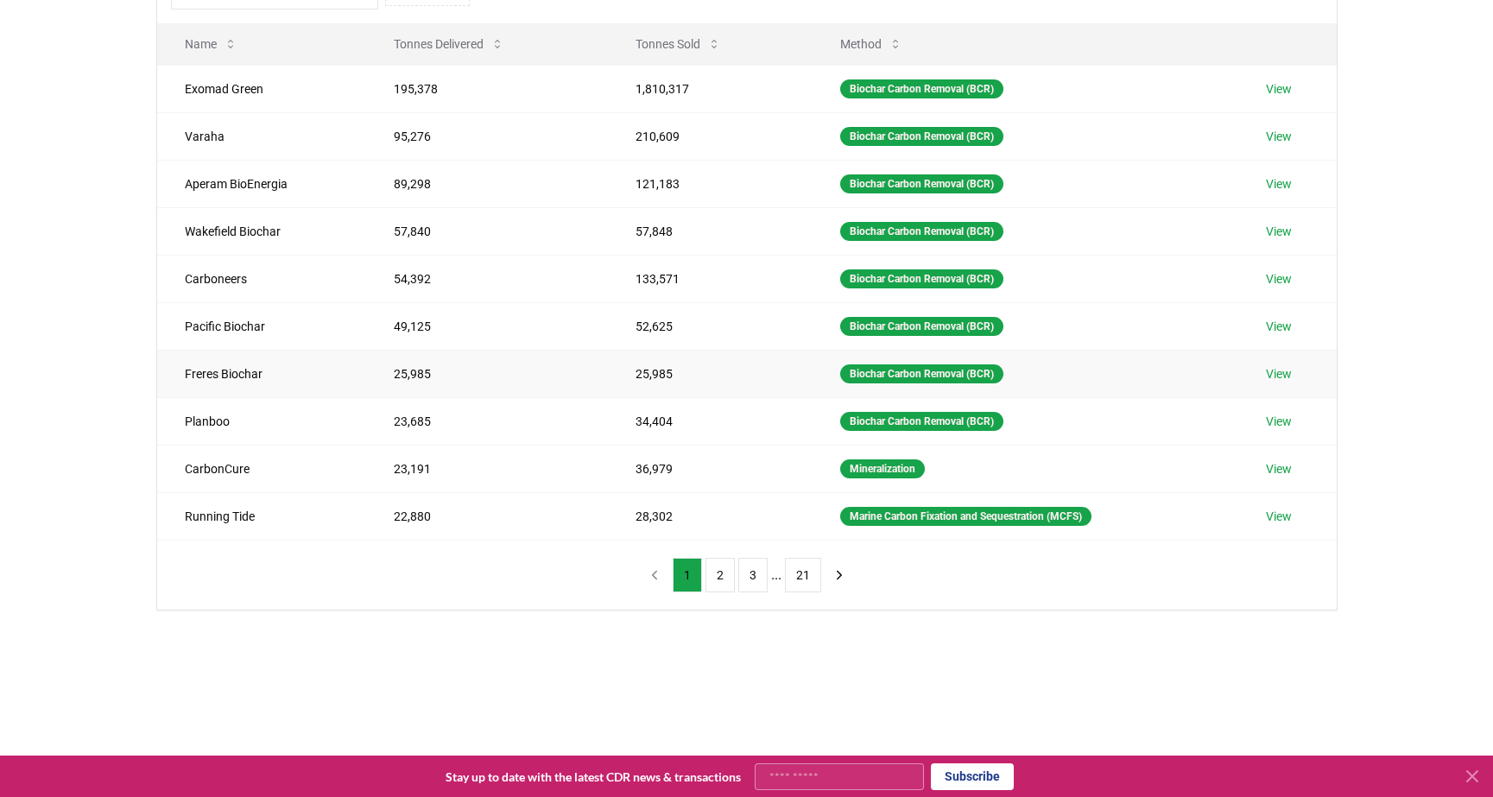
scroll to position [209, 0]
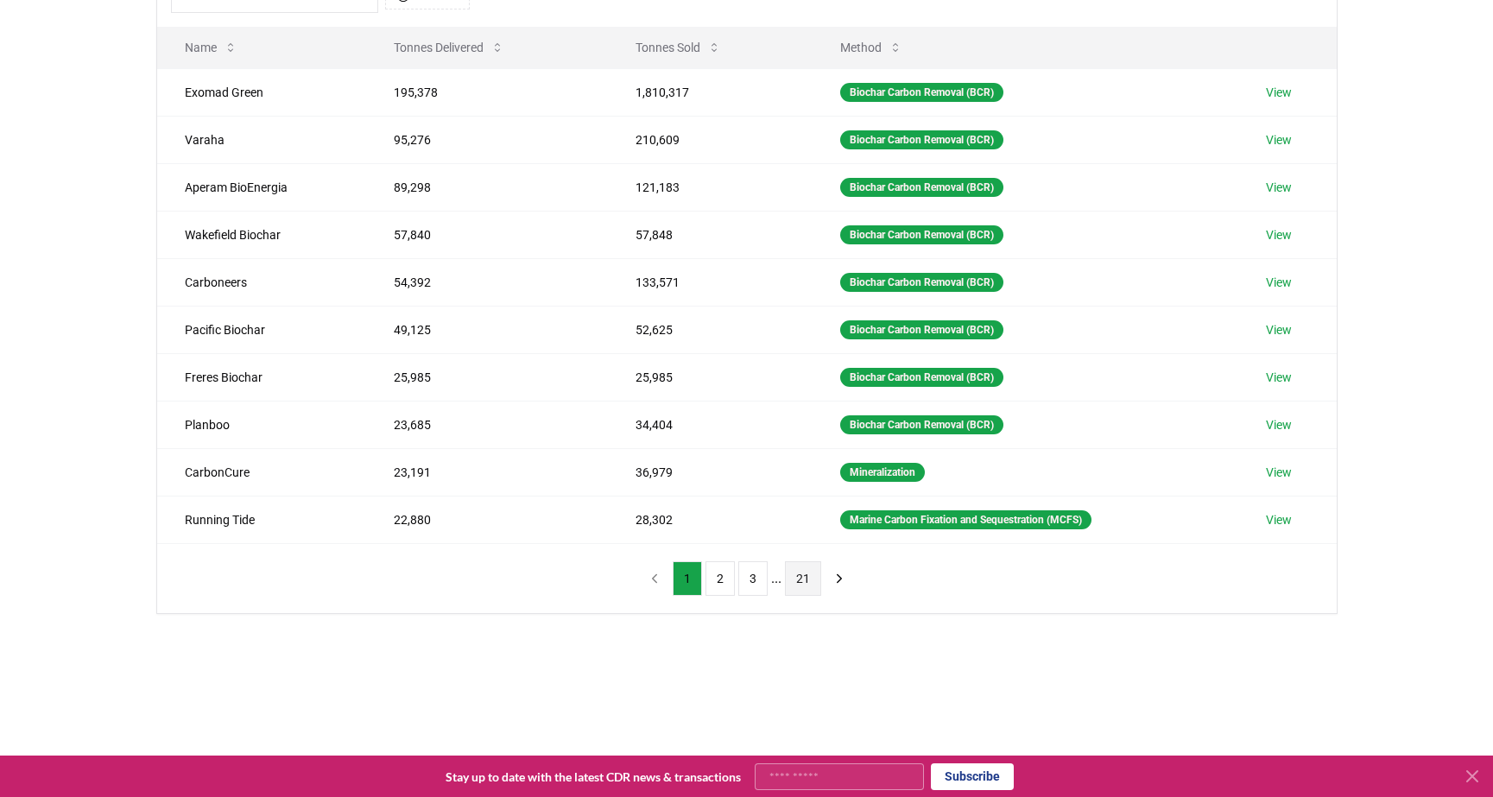
click at [801, 571] on button "21" at bounding box center [803, 578] width 36 height 35
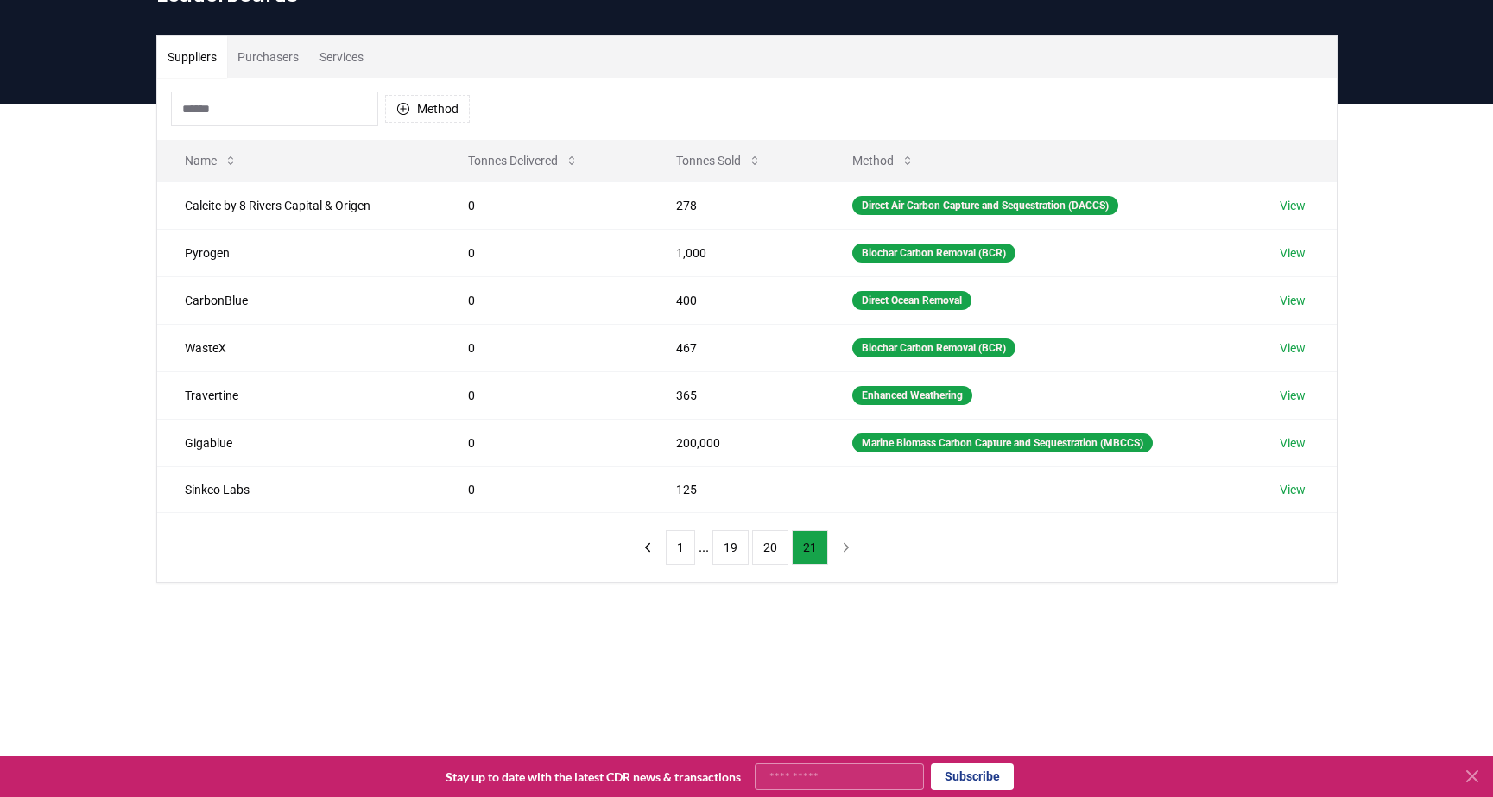
scroll to position [81, 0]
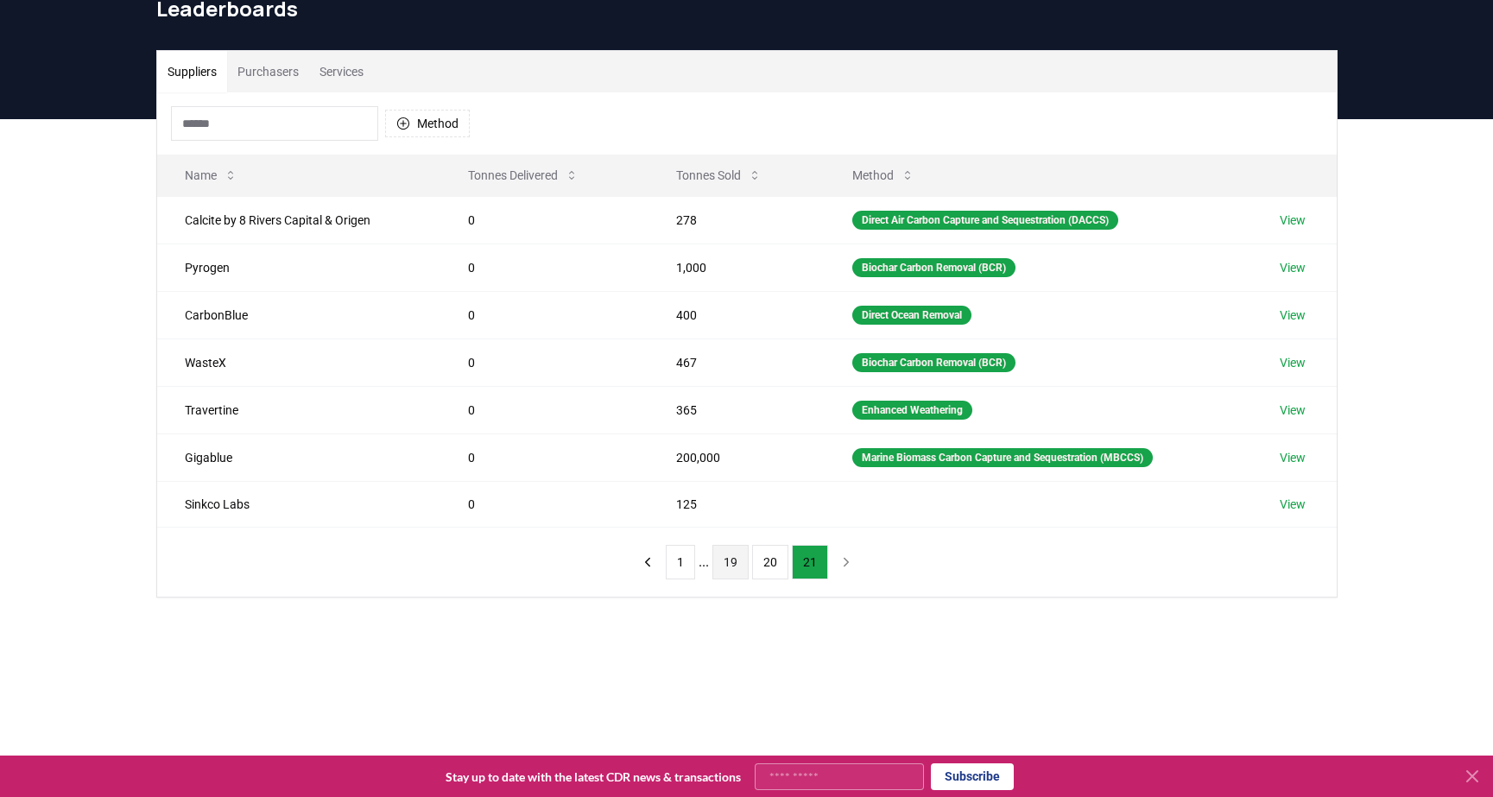
click at [735, 561] on button "19" at bounding box center [731, 562] width 36 height 35
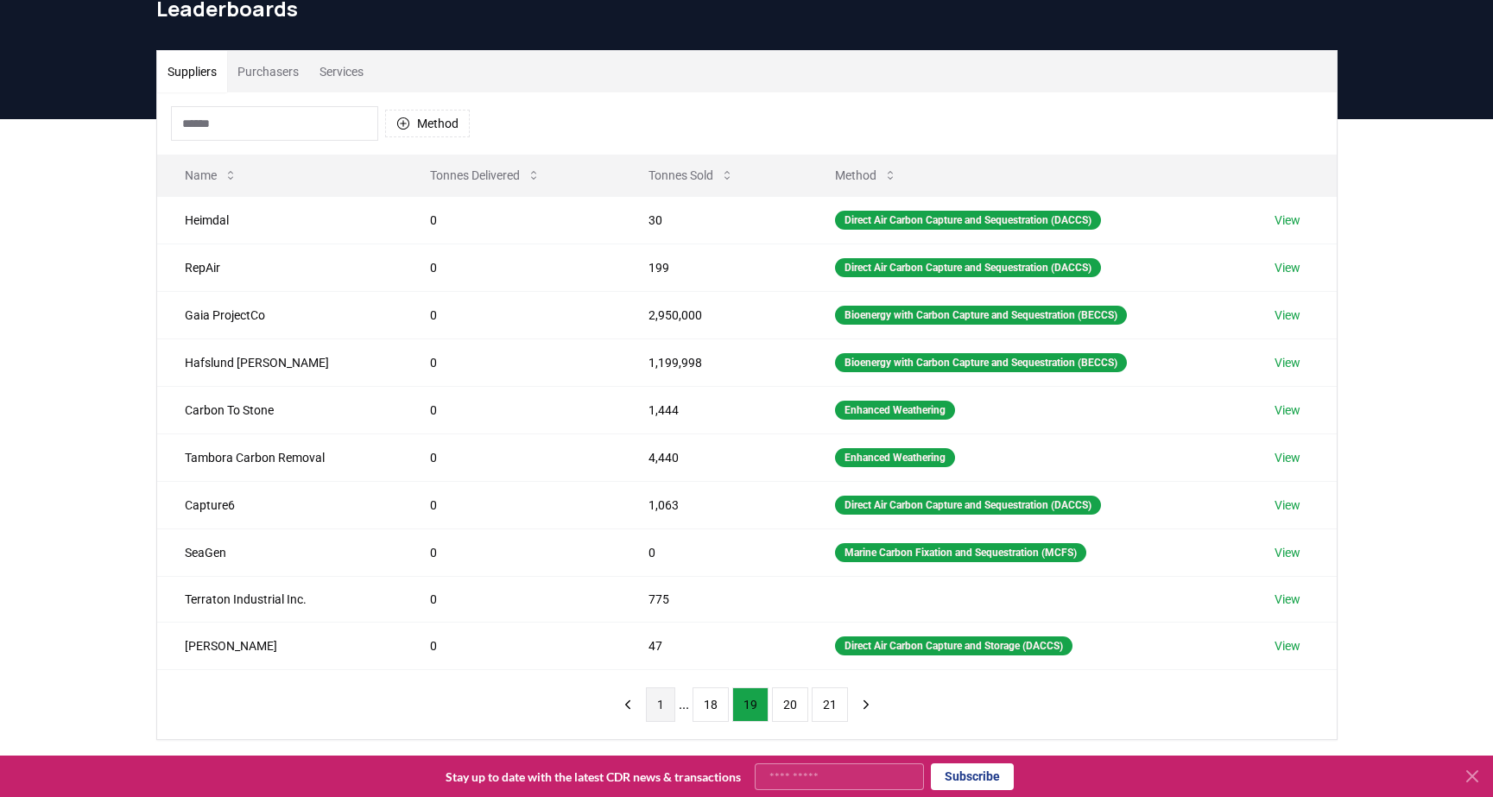
click at [661, 696] on button "1" at bounding box center [660, 704] width 29 height 35
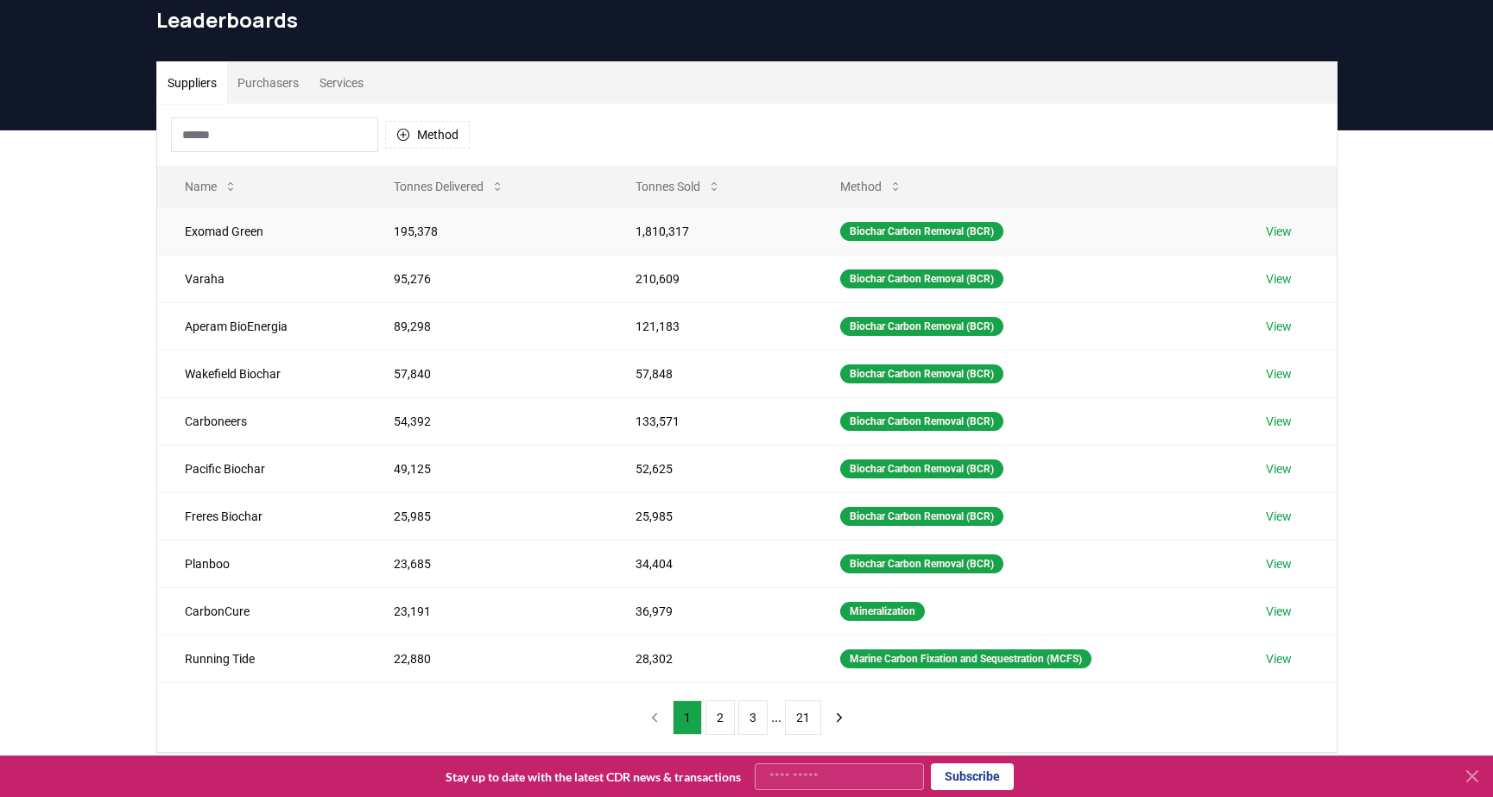
scroll to position [64, 0]
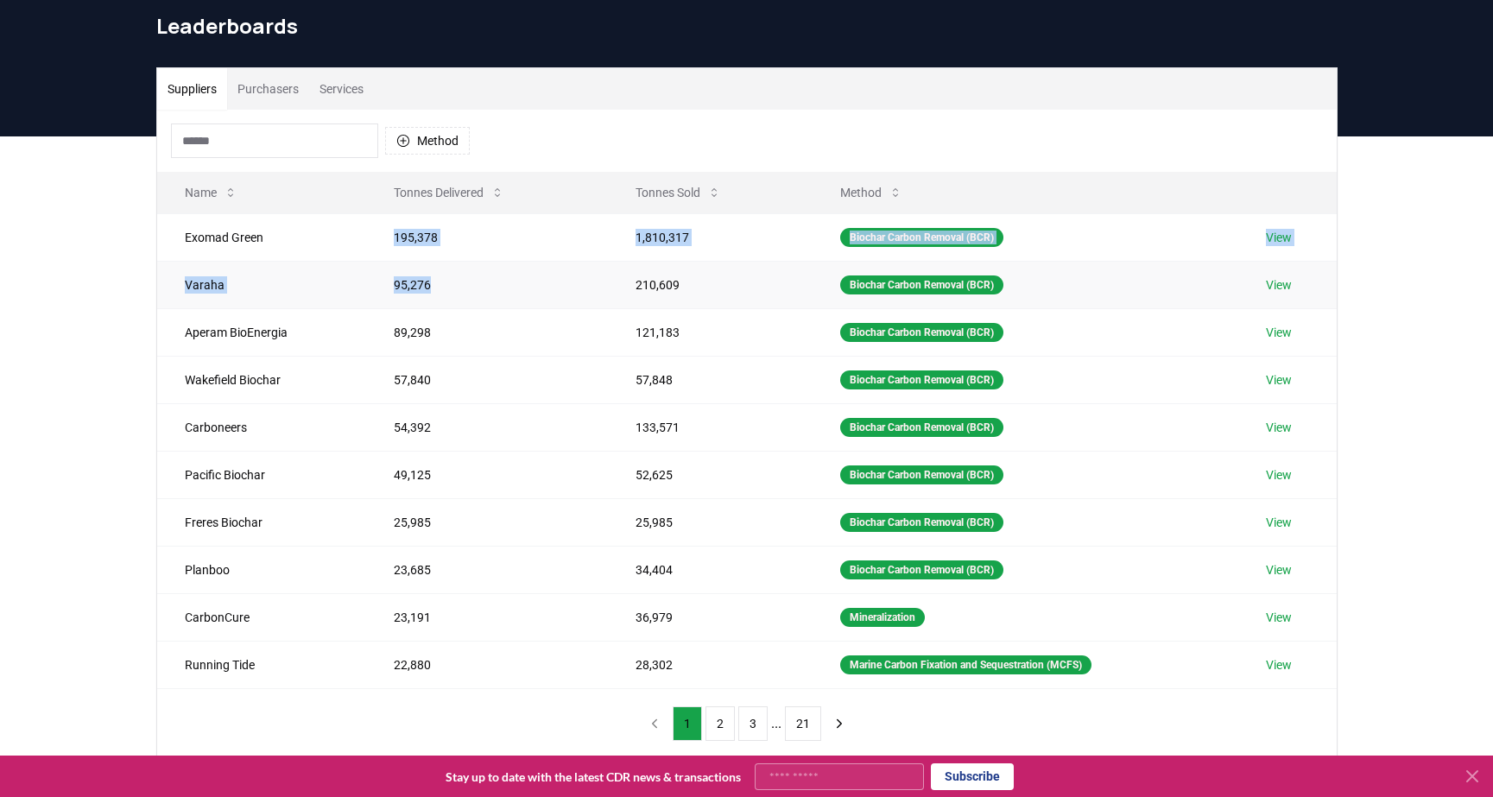
drag, startPoint x: 386, startPoint y: 226, endPoint x: 486, endPoint y: 283, distance: 115.3
click at [486, 283] on tbody "Exomad Green 195,378 1,810,317 Biochar Carbon Removal (BCR) View Varaha 95,276 …" at bounding box center [747, 450] width 1180 height 475
click at [482, 243] on td "195,378" at bounding box center [486, 237] width 241 height 48
click at [333, 138] on input at bounding box center [274, 141] width 207 height 35
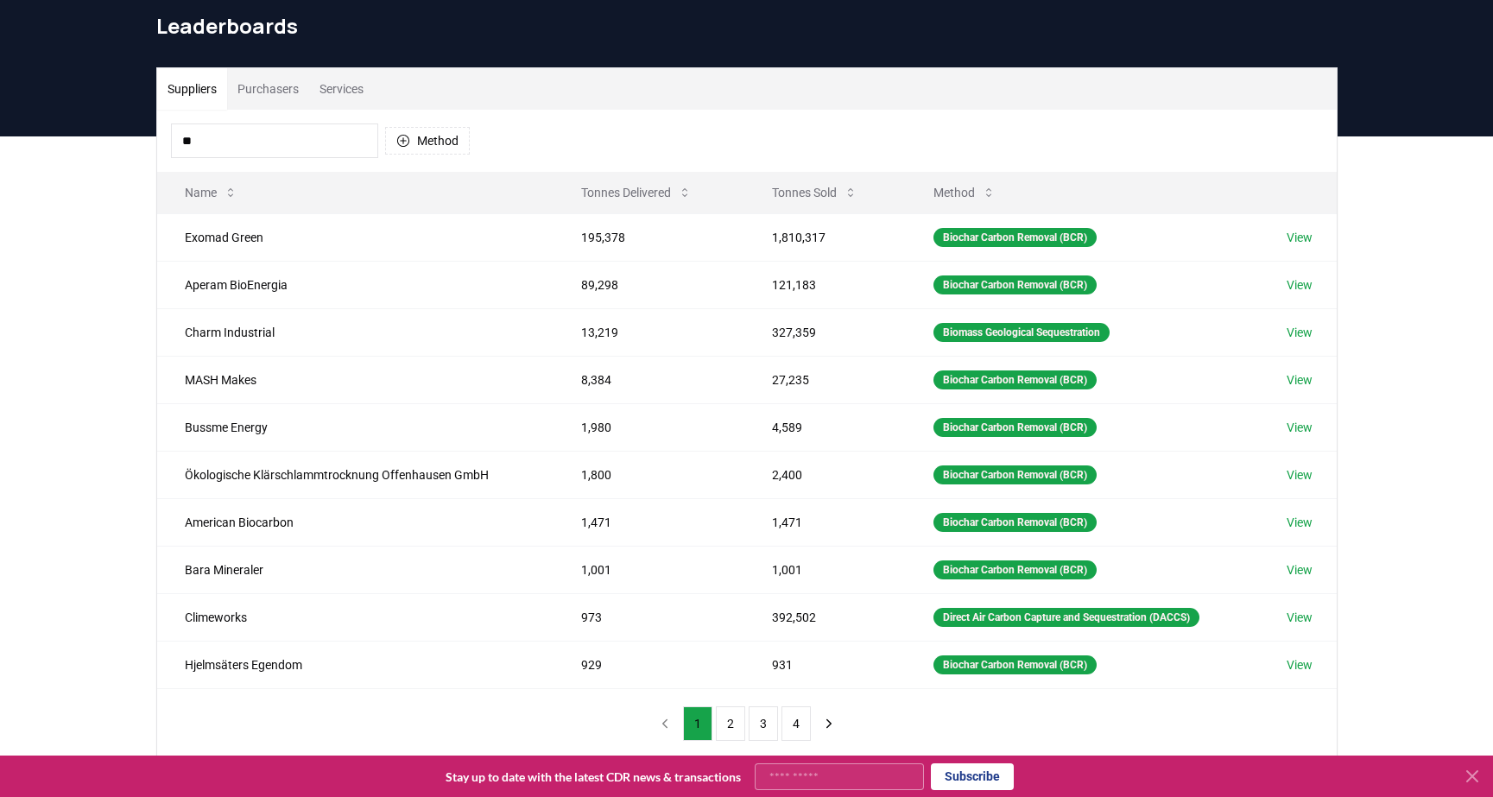
type input "***"
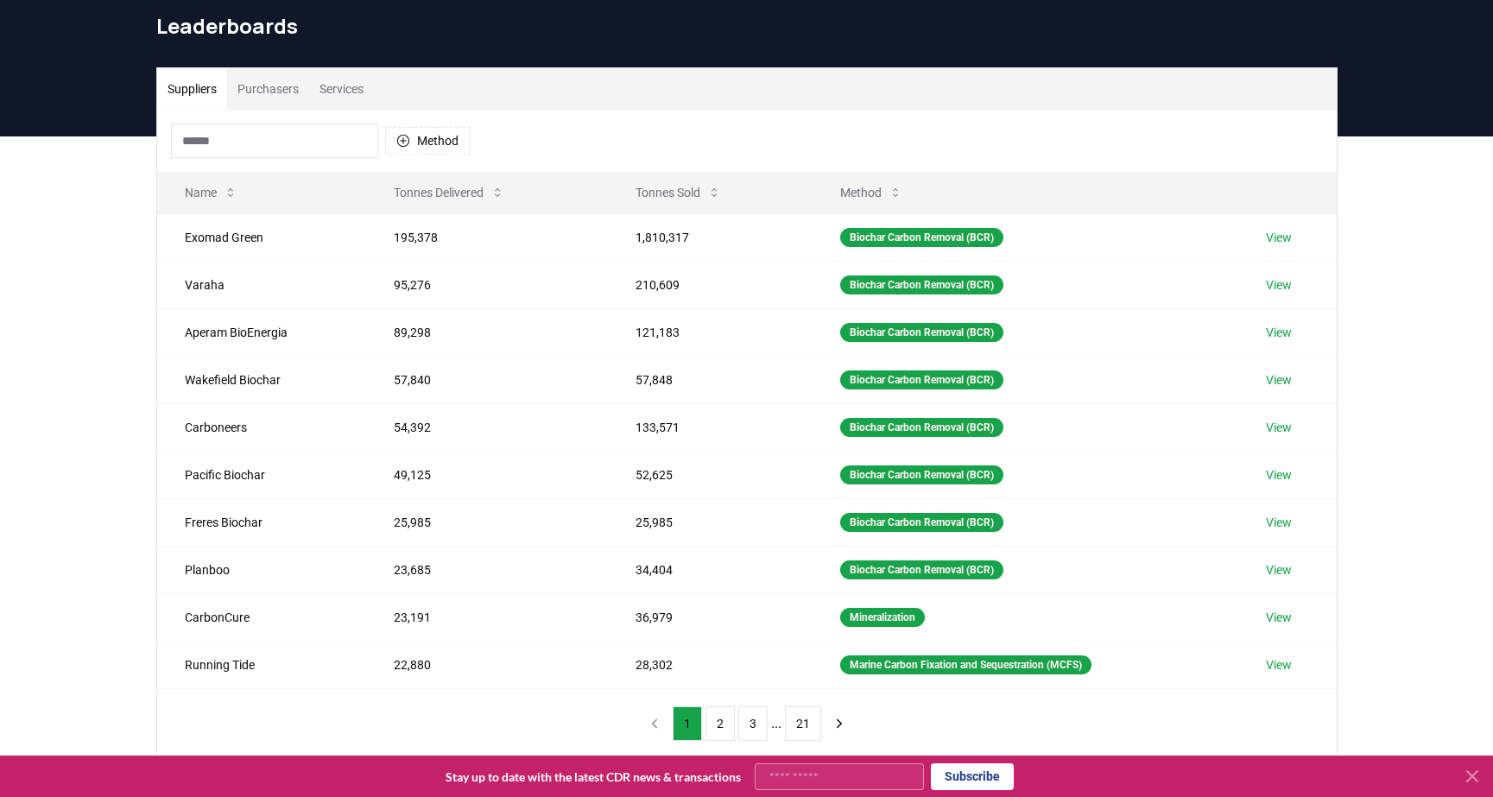
click at [254, 102] on button "Purchasers" at bounding box center [268, 88] width 82 height 41
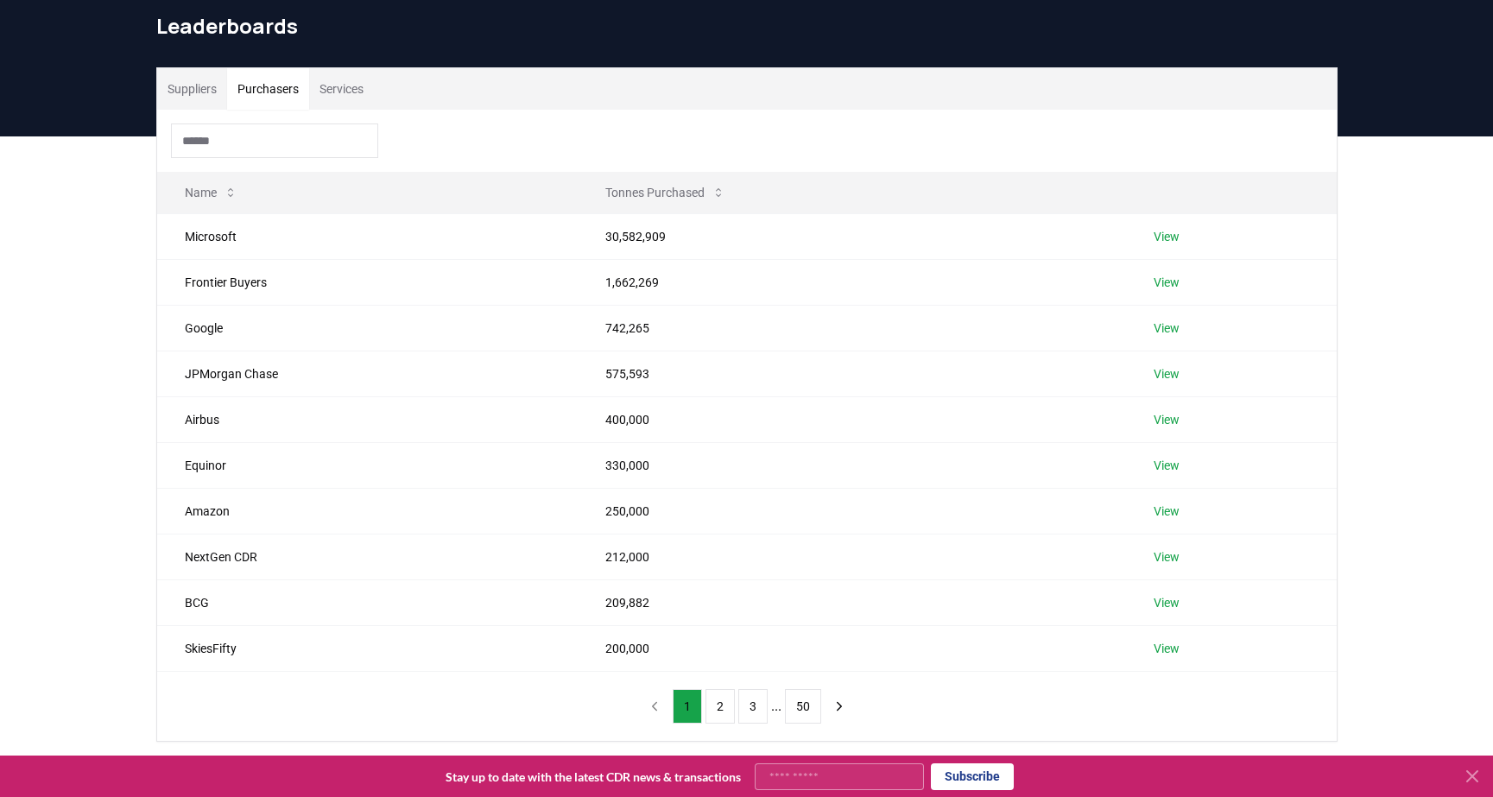
click at [252, 152] on input at bounding box center [274, 141] width 207 height 35
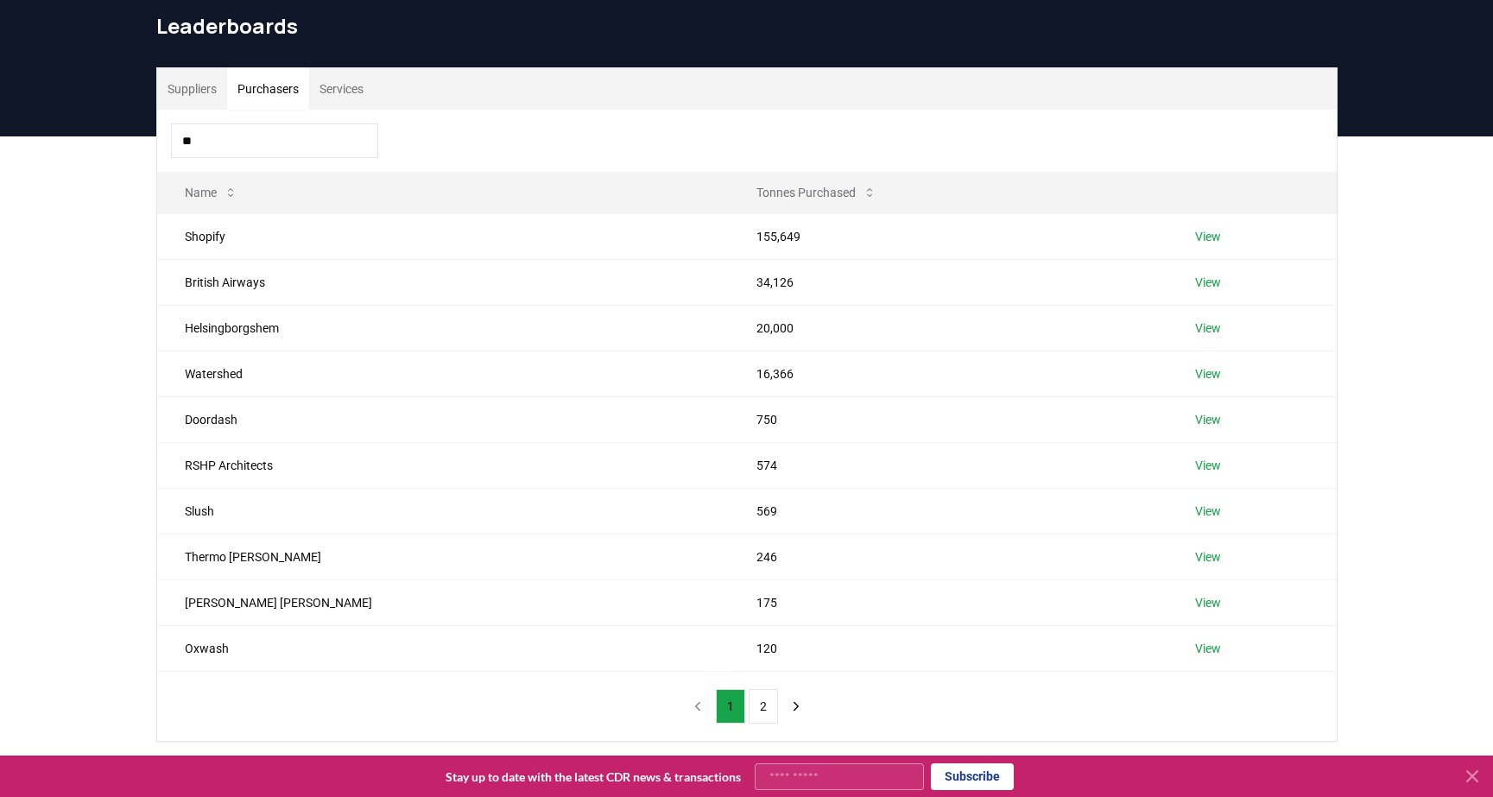
type input "*"
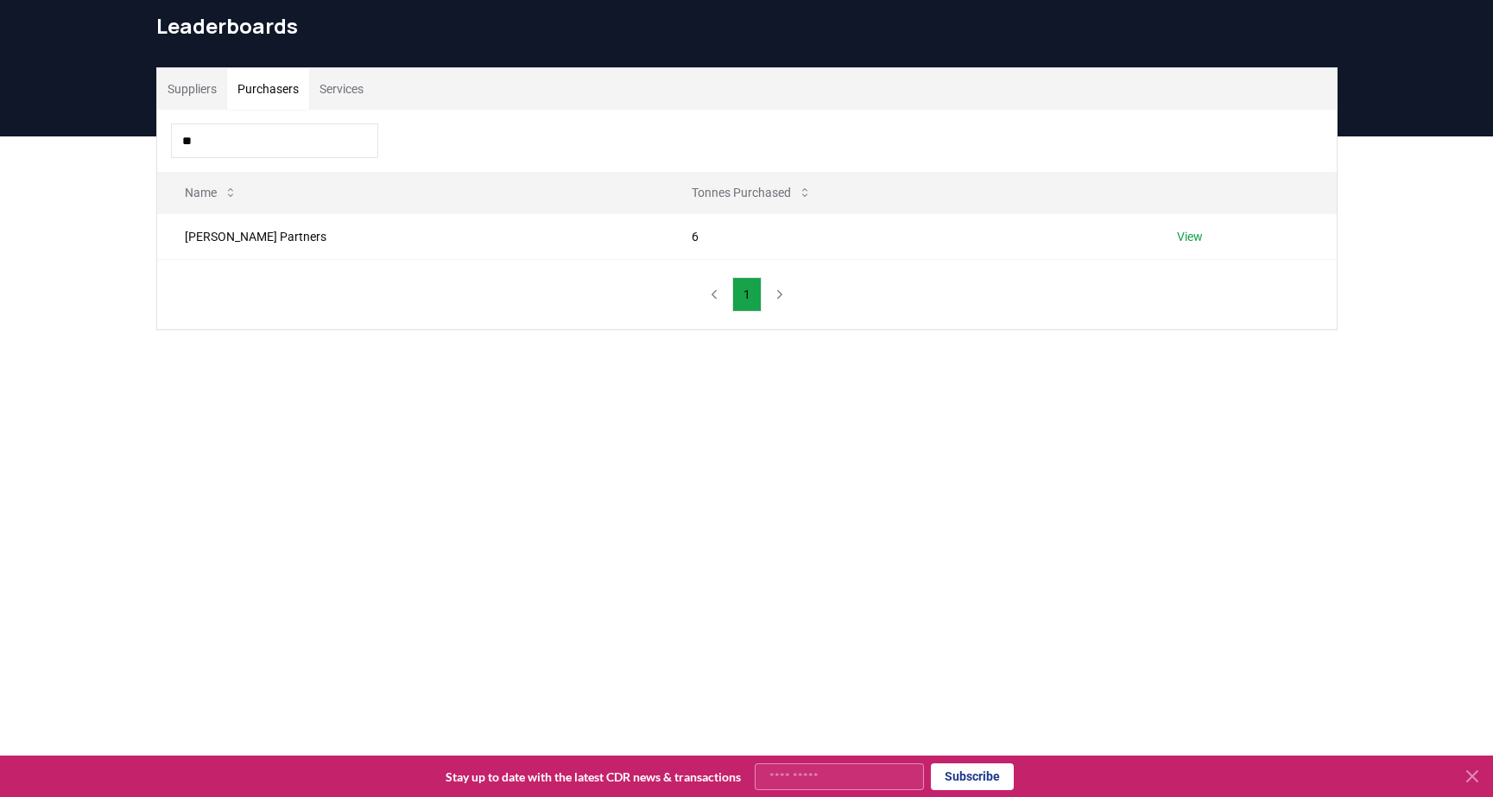
type input "*"
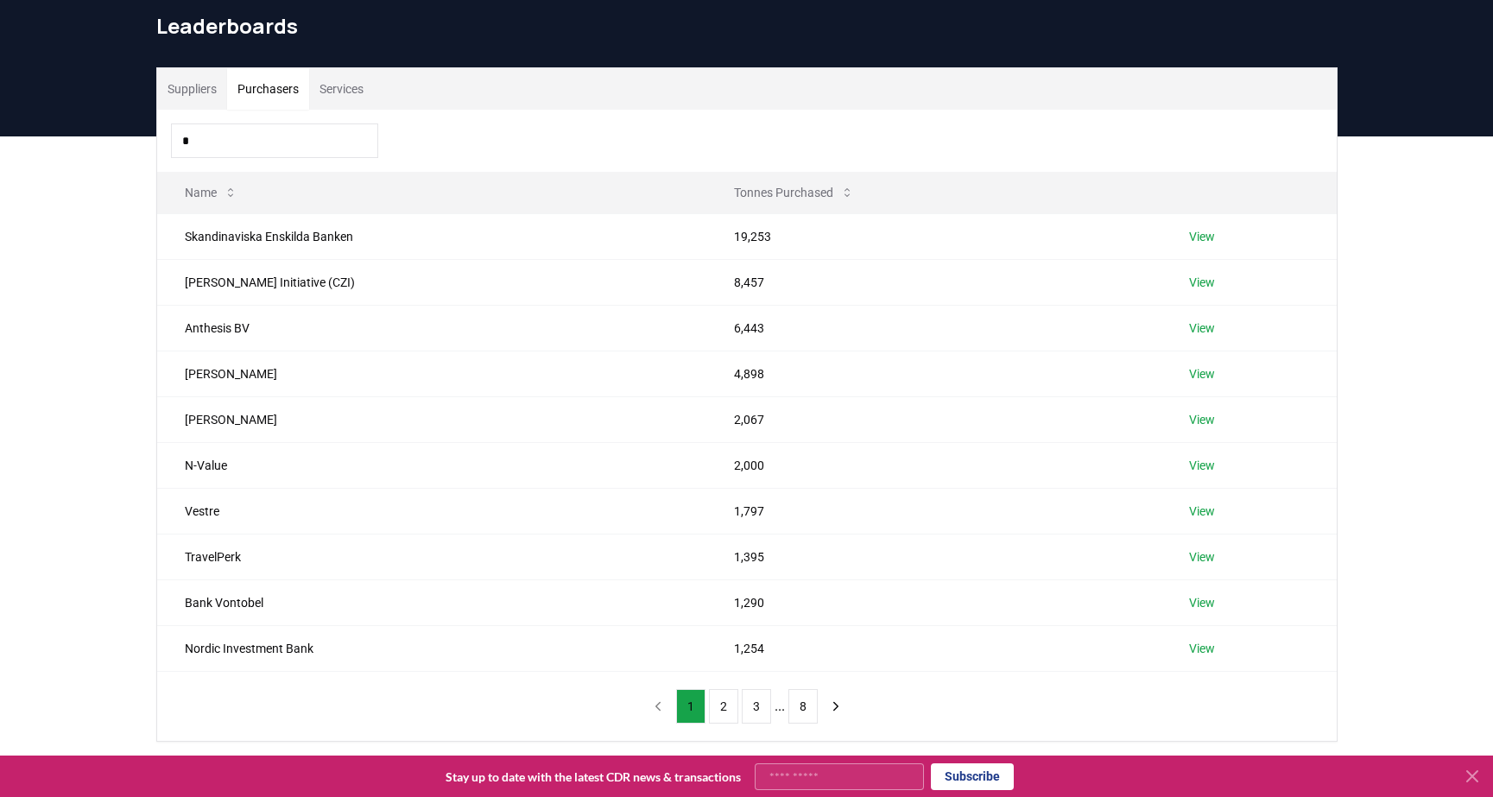
click at [169, 100] on button "Suppliers" at bounding box center [192, 88] width 70 height 41
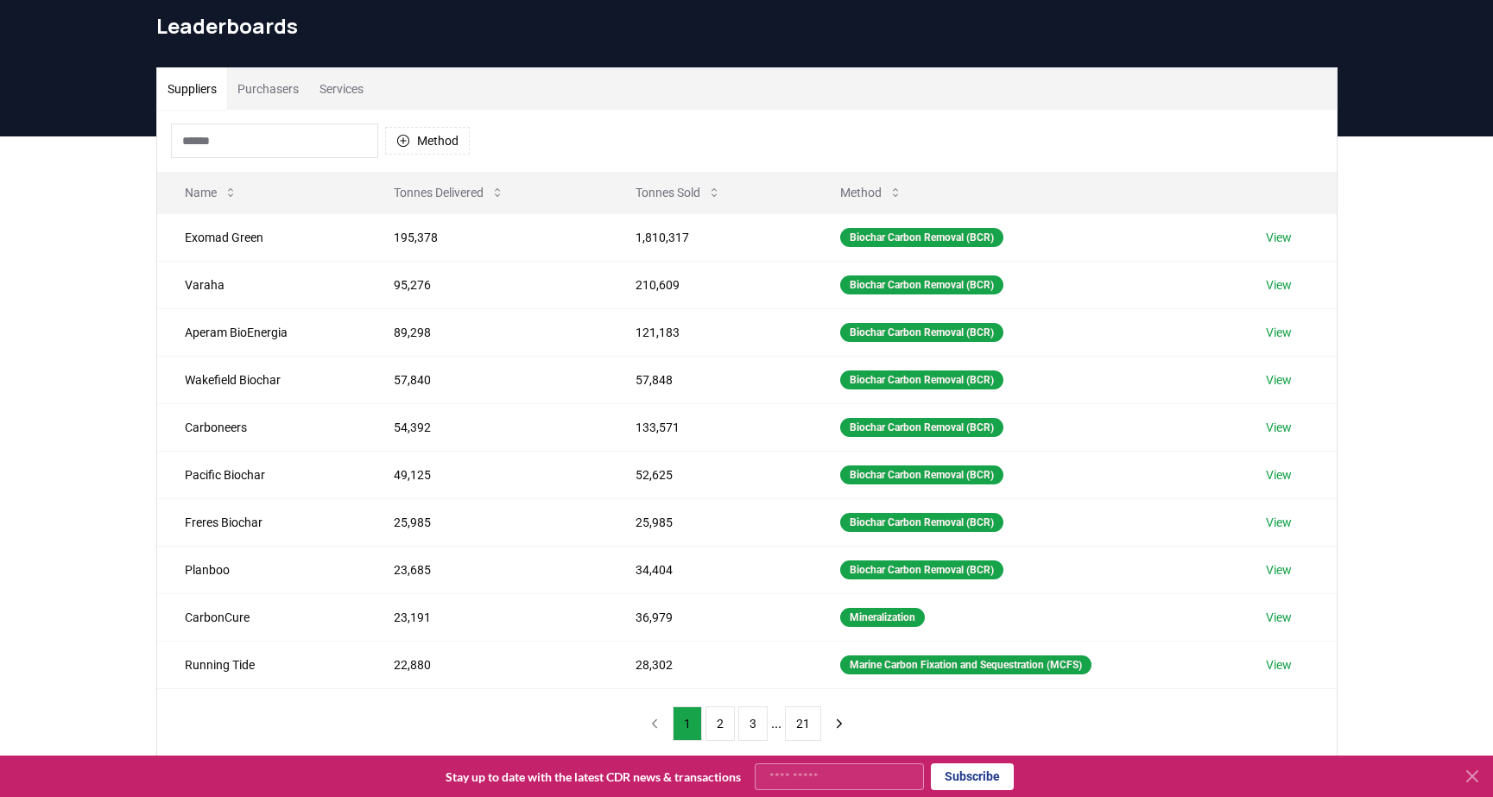
click at [229, 133] on input at bounding box center [274, 141] width 207 height 35
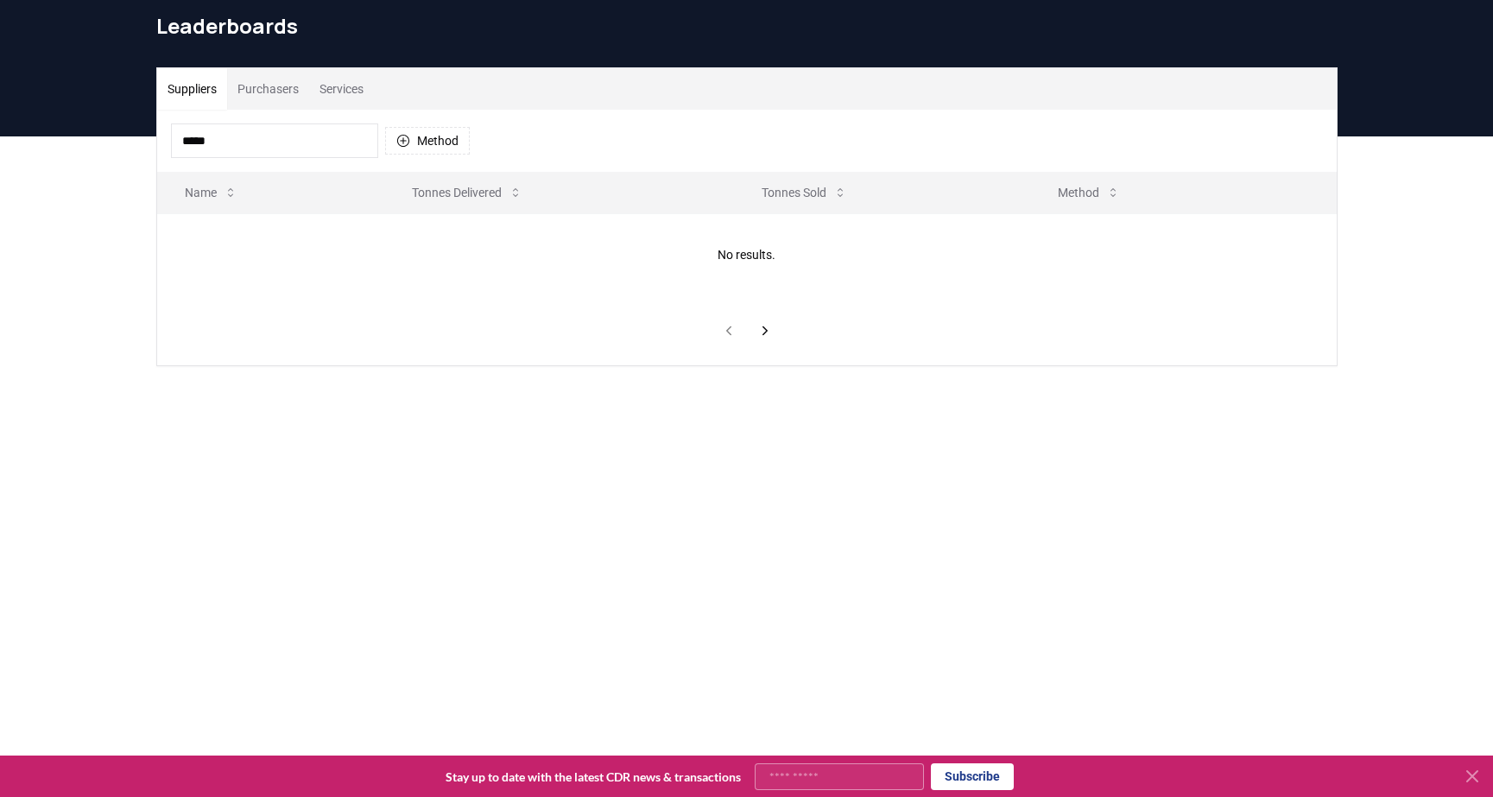
type input "******"
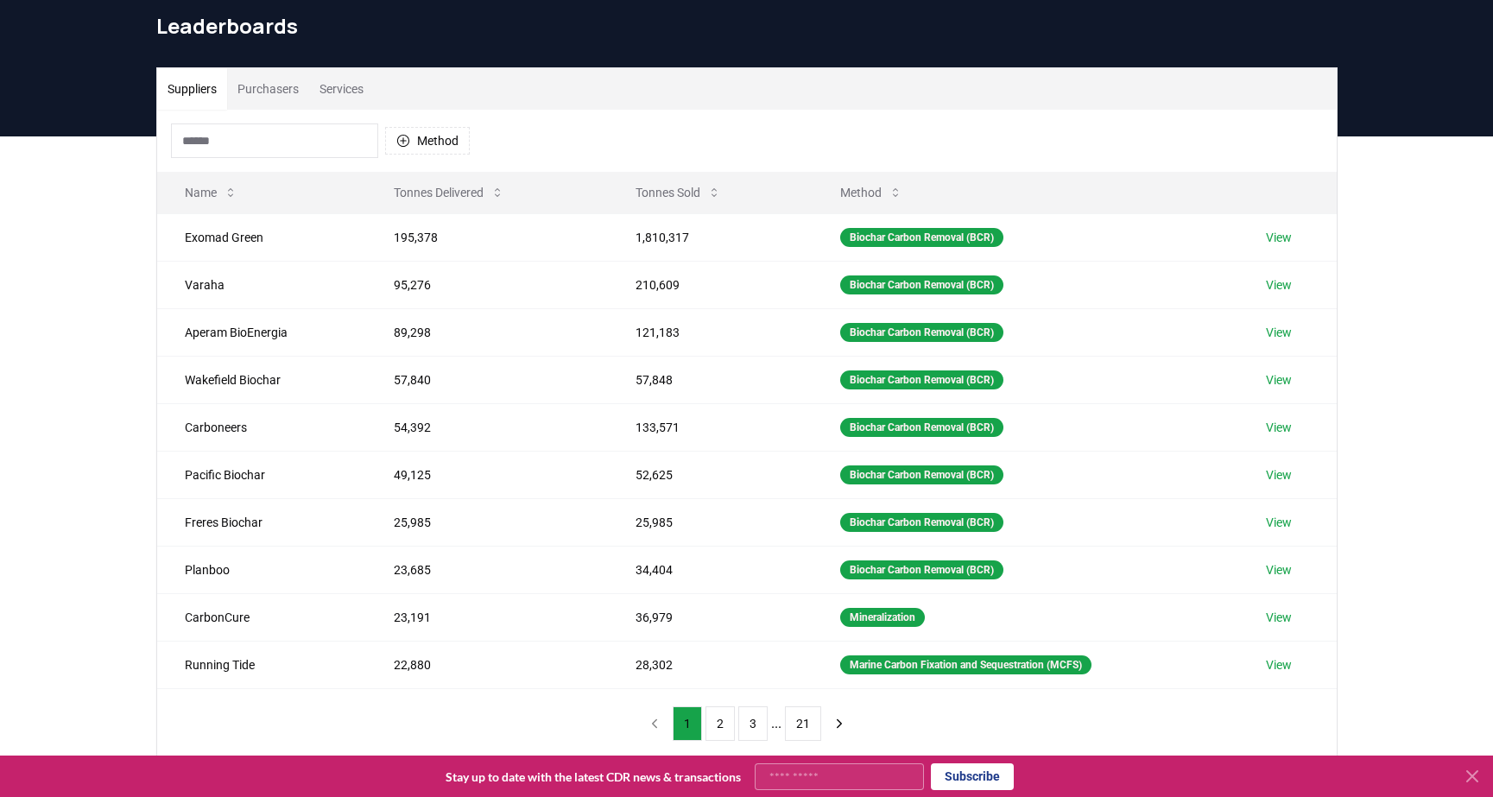
click at [267, 84] on button "Purchasers" at bounding box center [268, 88] width 82 height 41
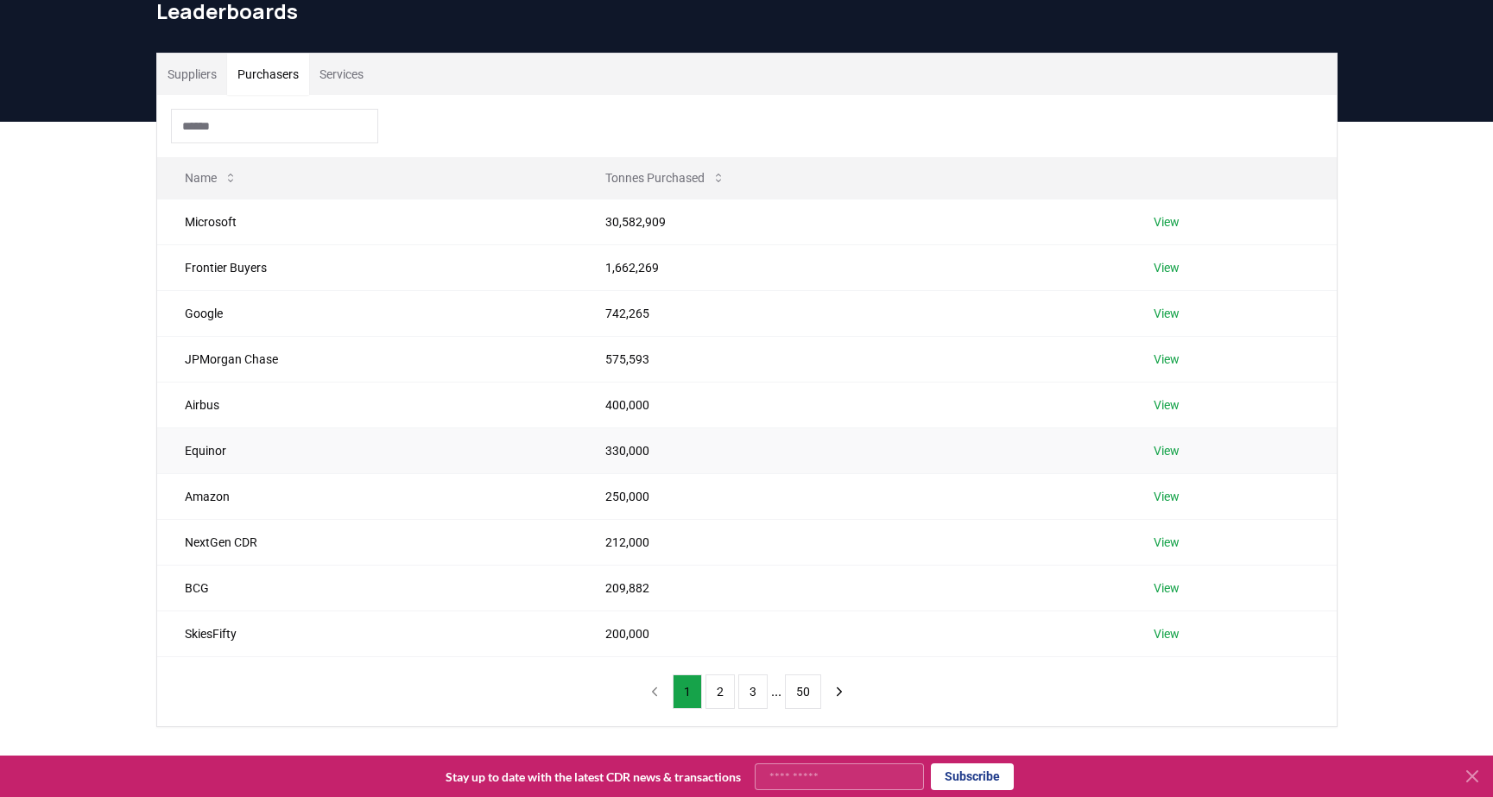
scroll to position [86, 0]
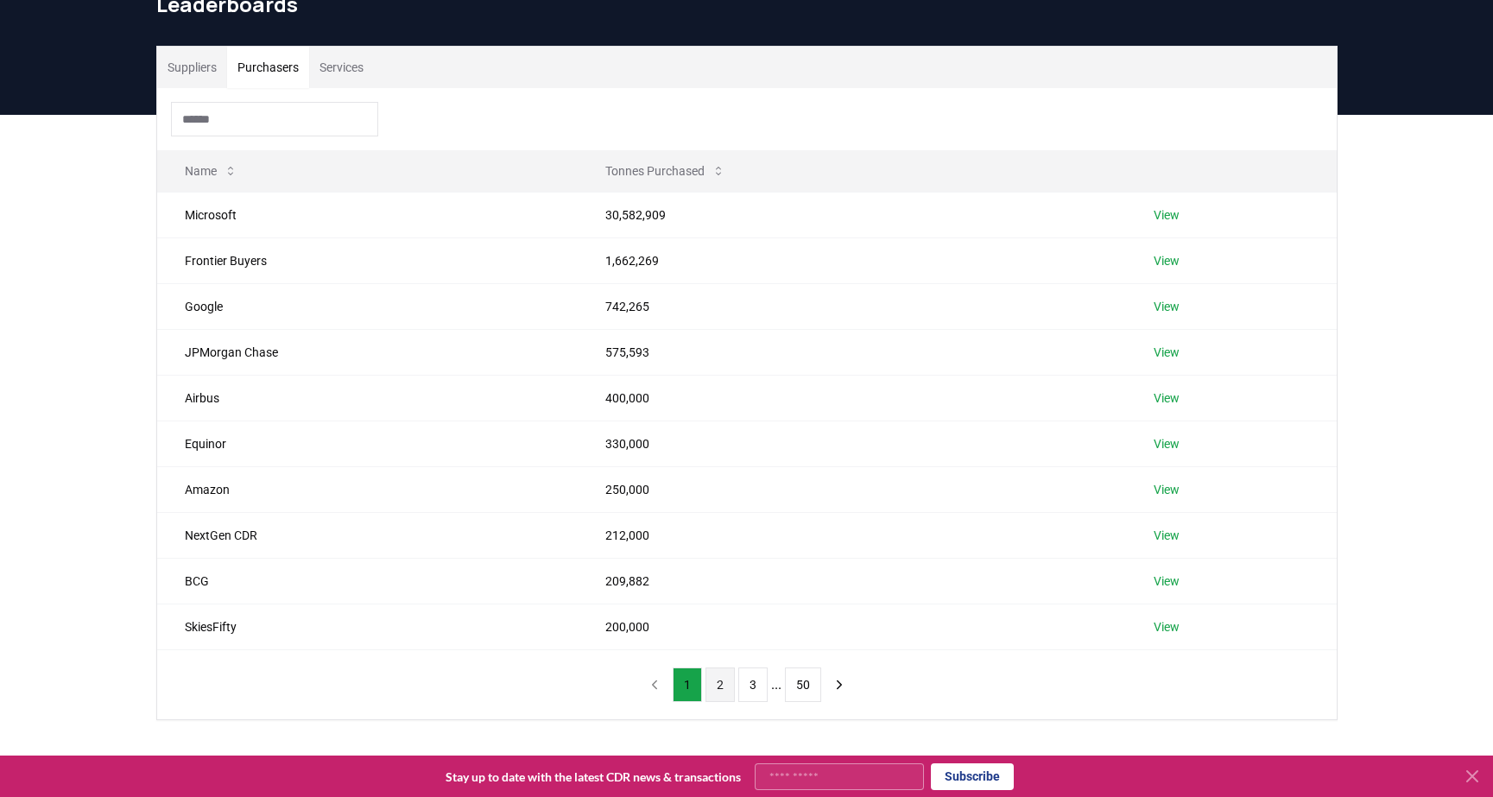
click at [707, 681] on button "2" at bounding box center [720, 685] width 29 height 35
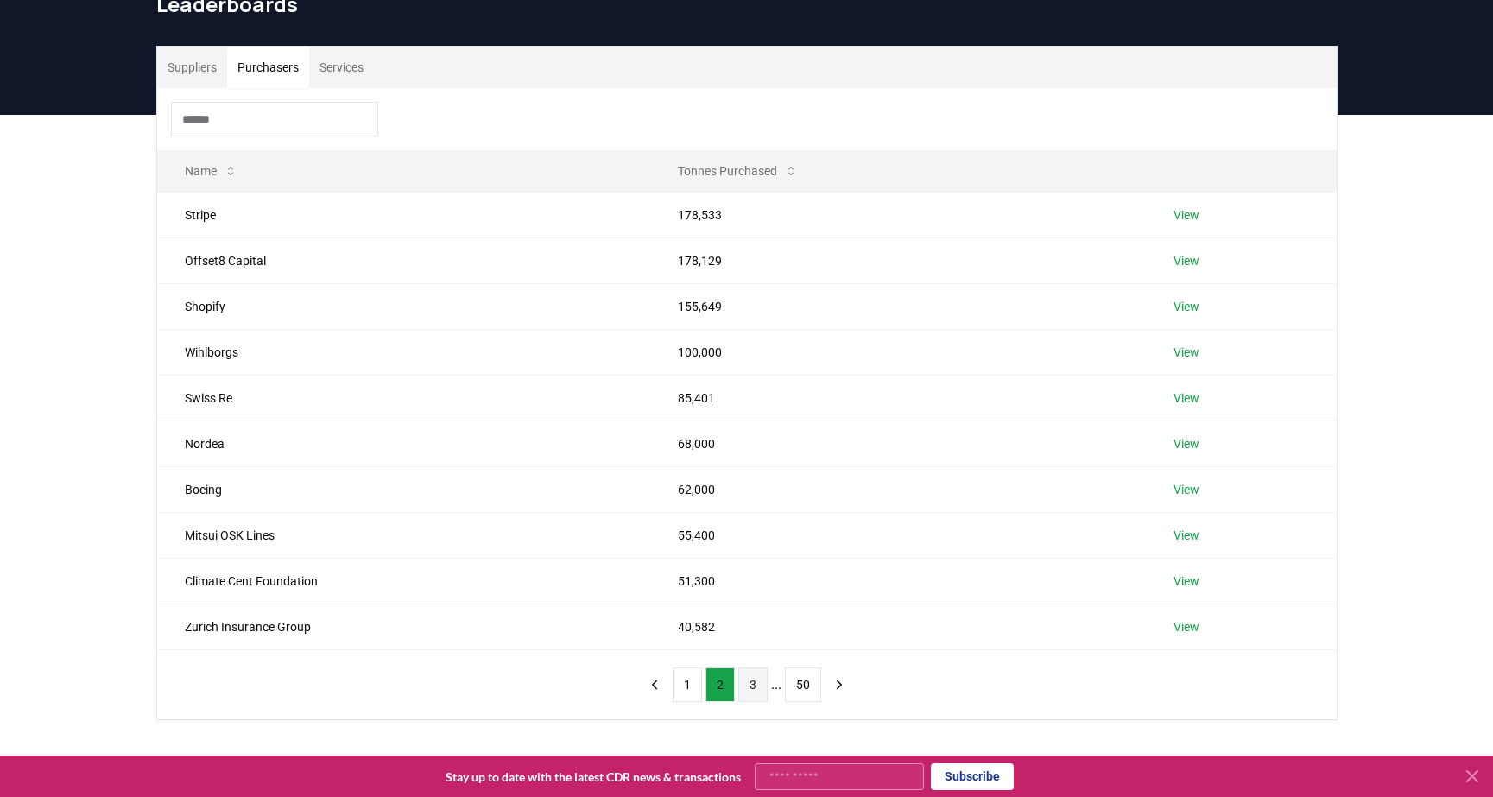
click at [738, 687] on button "3" at bounding box center [752, 685] width 29 height 35
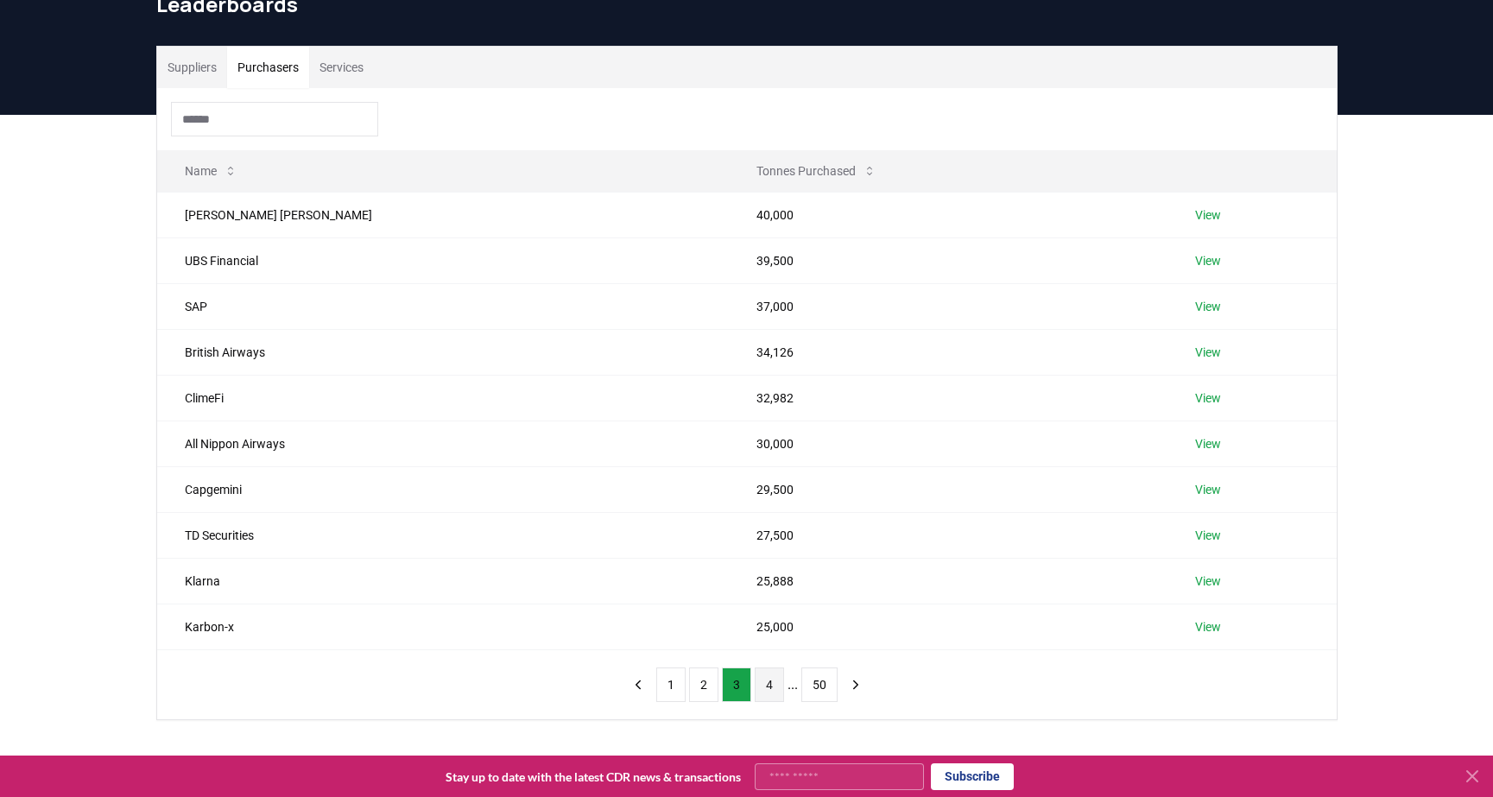
click at [755, 696] on button "4" at bounding box center [769, 685] width 29 height 35
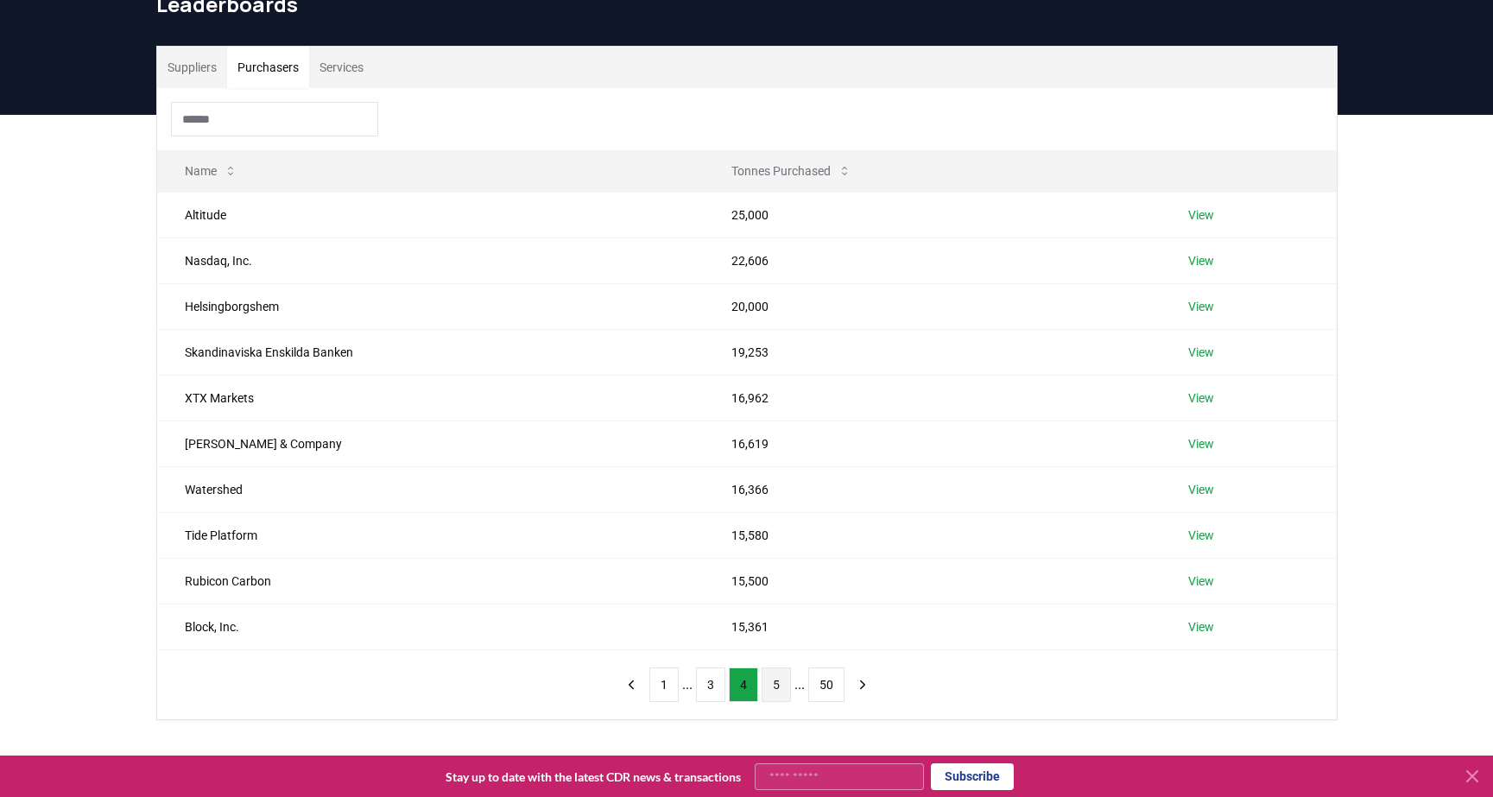
click at [772, 697] on button "5" at bounding box center [776, 685] width 29 height 35
click at [784, 686] on button "6" at bounding box center [776, 685] width 29 height 35
click at [782, 686] on button "7" at bounding box center [776, 685] width 29 height 35
click at [667, 693] on button "1" at bounding box center [663, 685] width 29 height 35
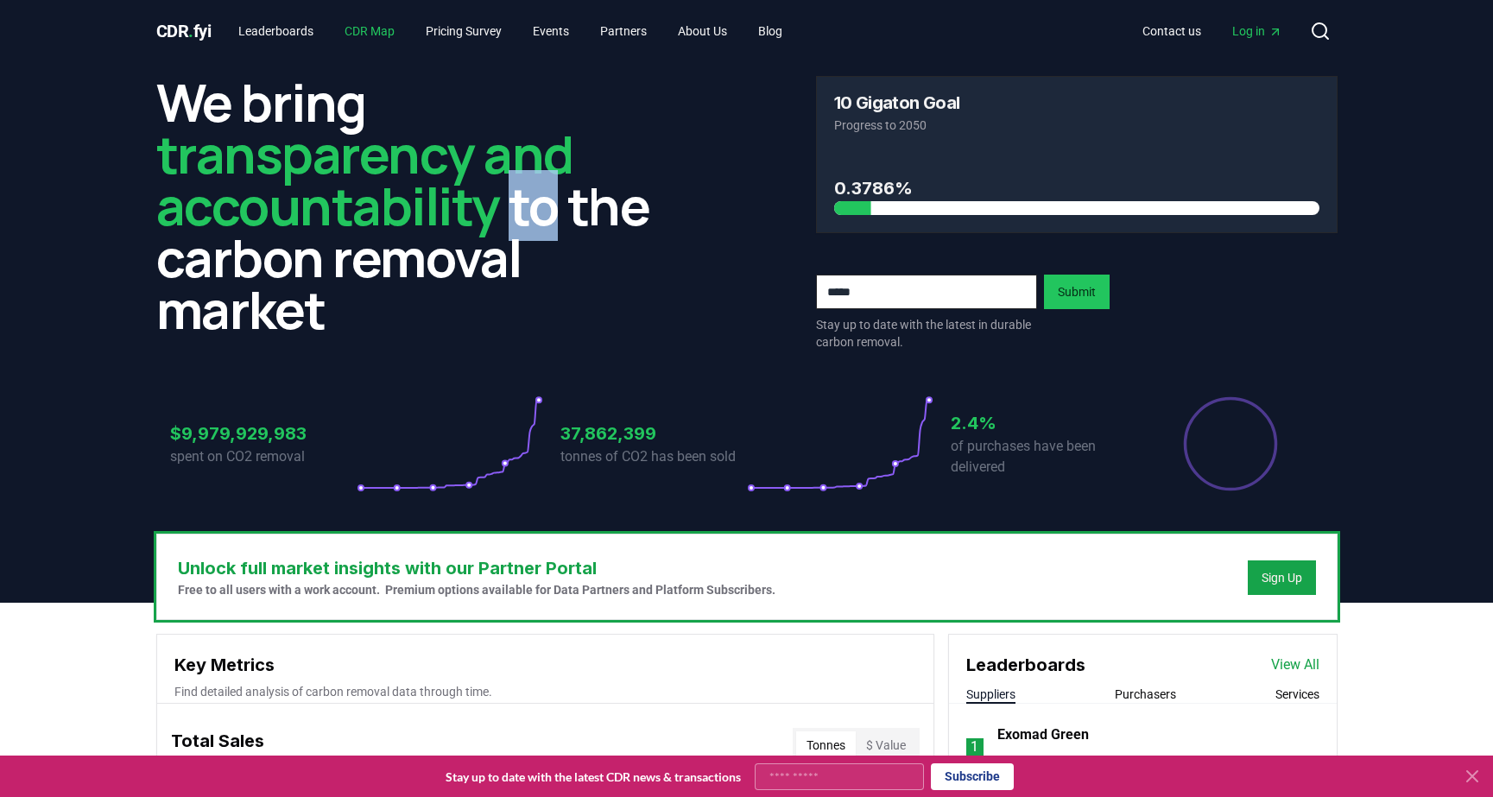
click at [369, 34] on link "CDR Map" at bounding box center [370, 31] width 78 height 31
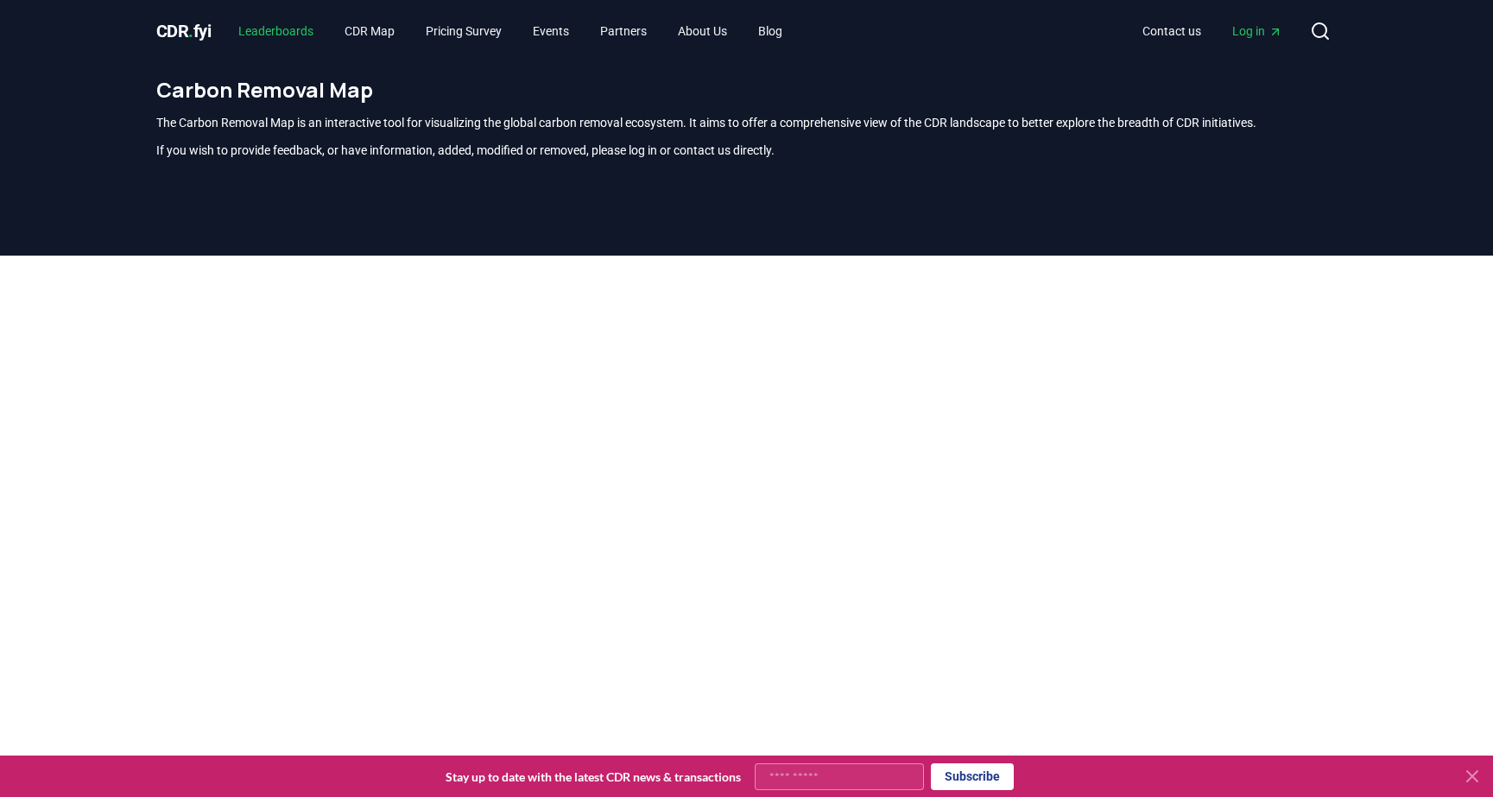
click at [283, 33] on link "Leaderboards" at bounding box center [276, 31] width 103 height 31
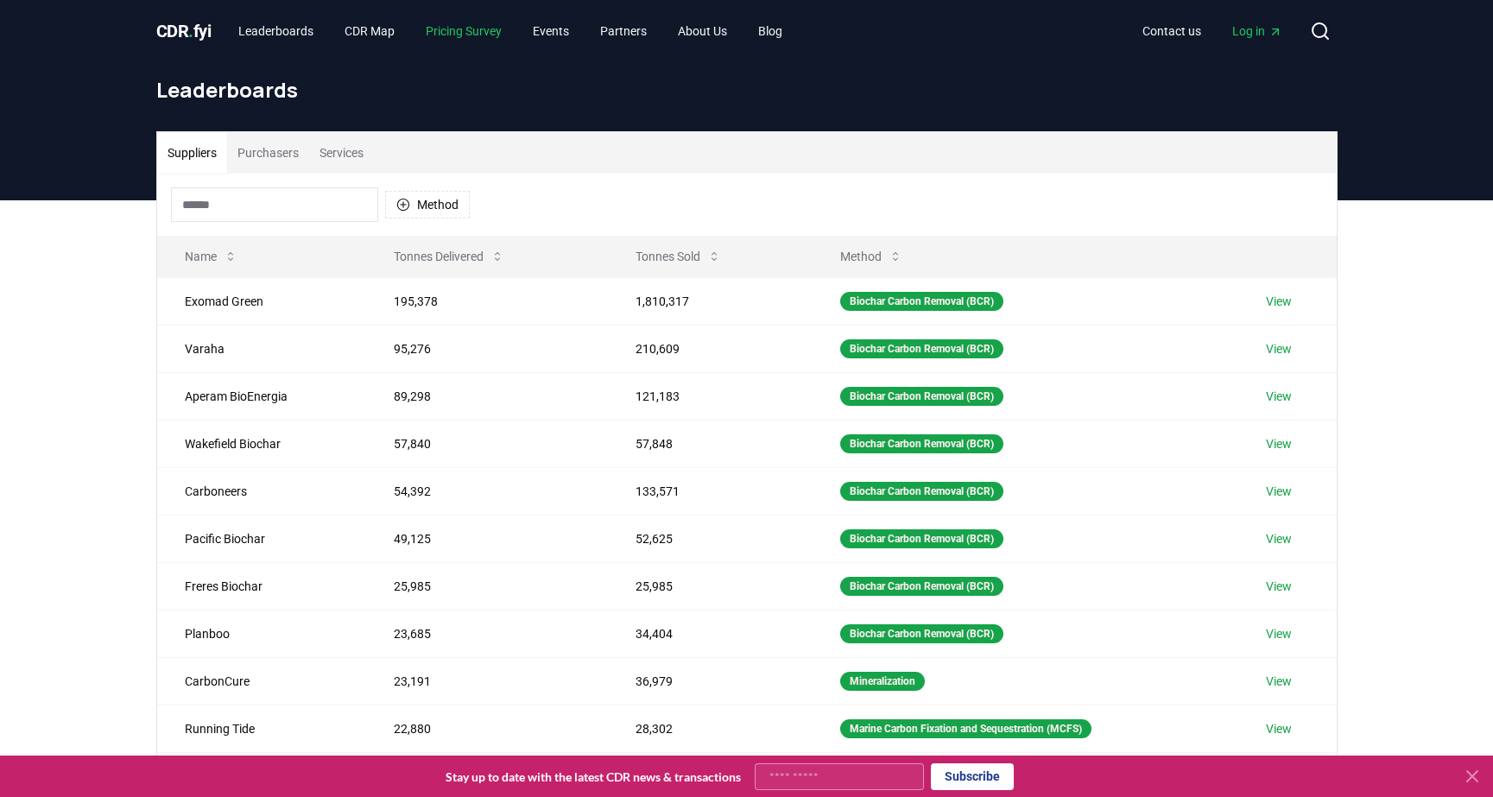
click at [468, 18] on link "Pricing Survey" at bounding box center [464, 31] width 104 height 31
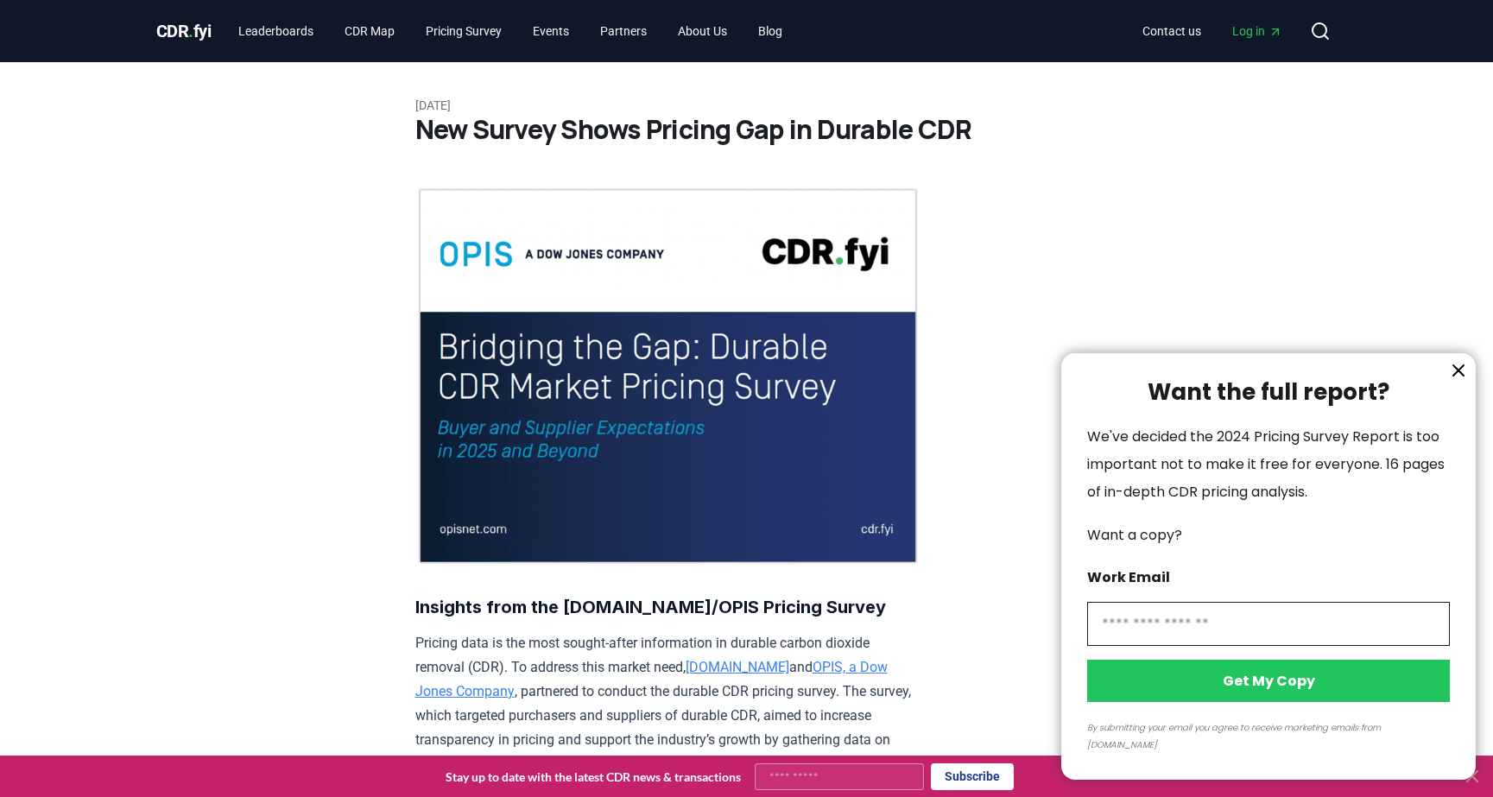
click at [576, 36] on div at bounding box center [746, 398] width 1493 height 797
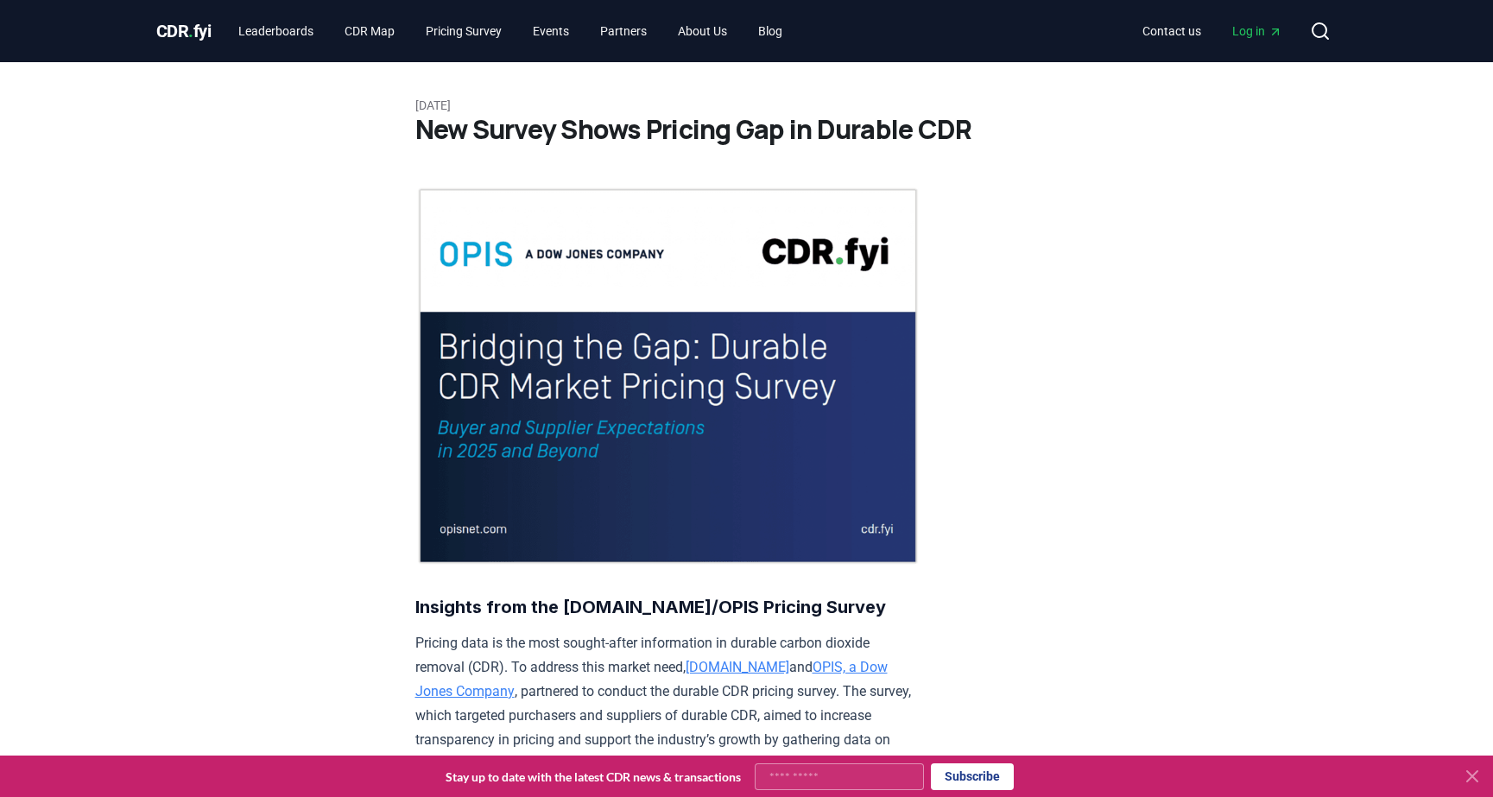
click at [576, 34] on div at bounding box center [746, 398] width 1493 height 797
click at [568, 31] on link "Events" at bounding box center [551, 31] width 64 height 31
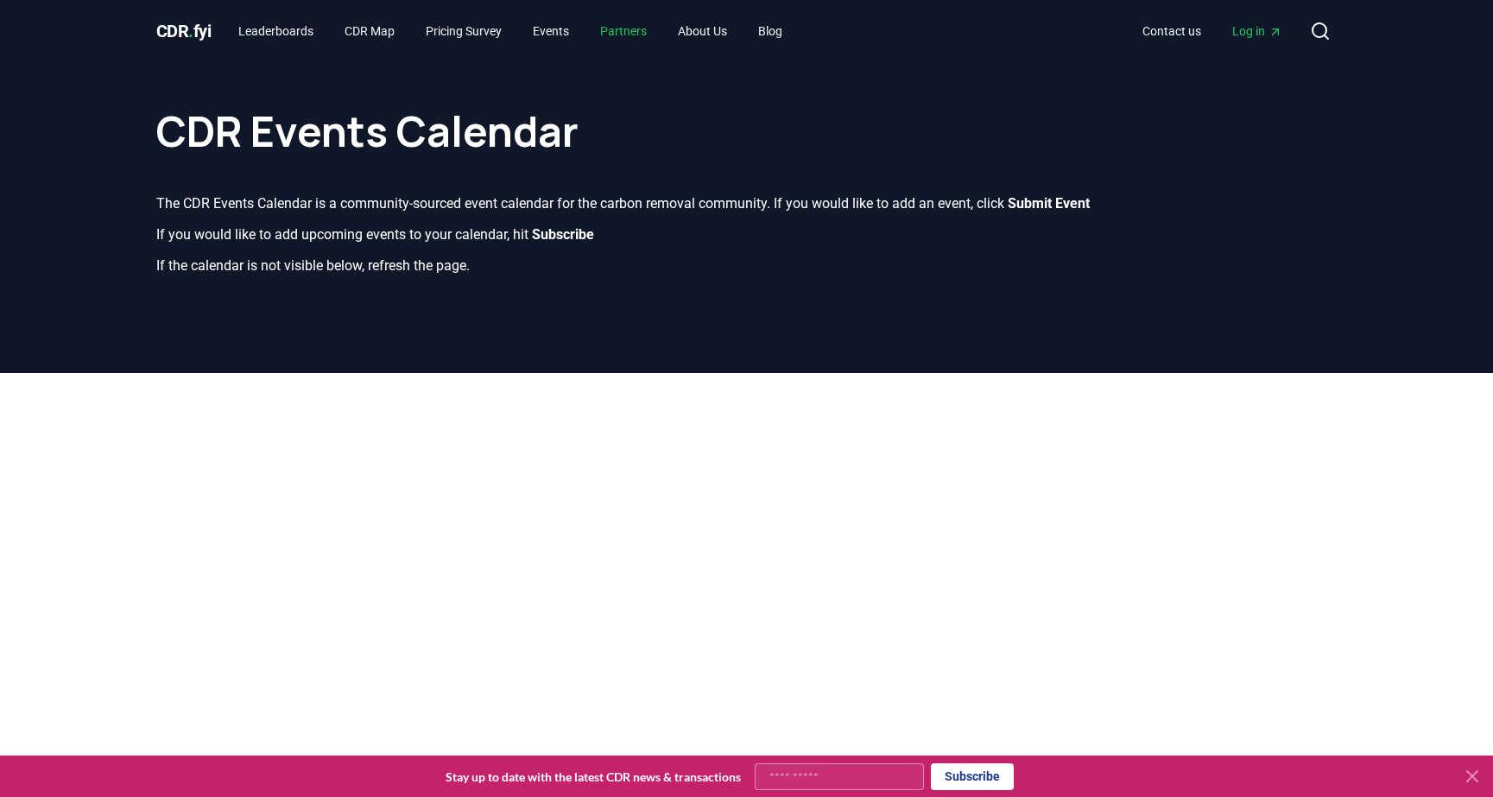
click at [648, 29] on link "Partners" at bounding box center [623, 31] width 74 height 31
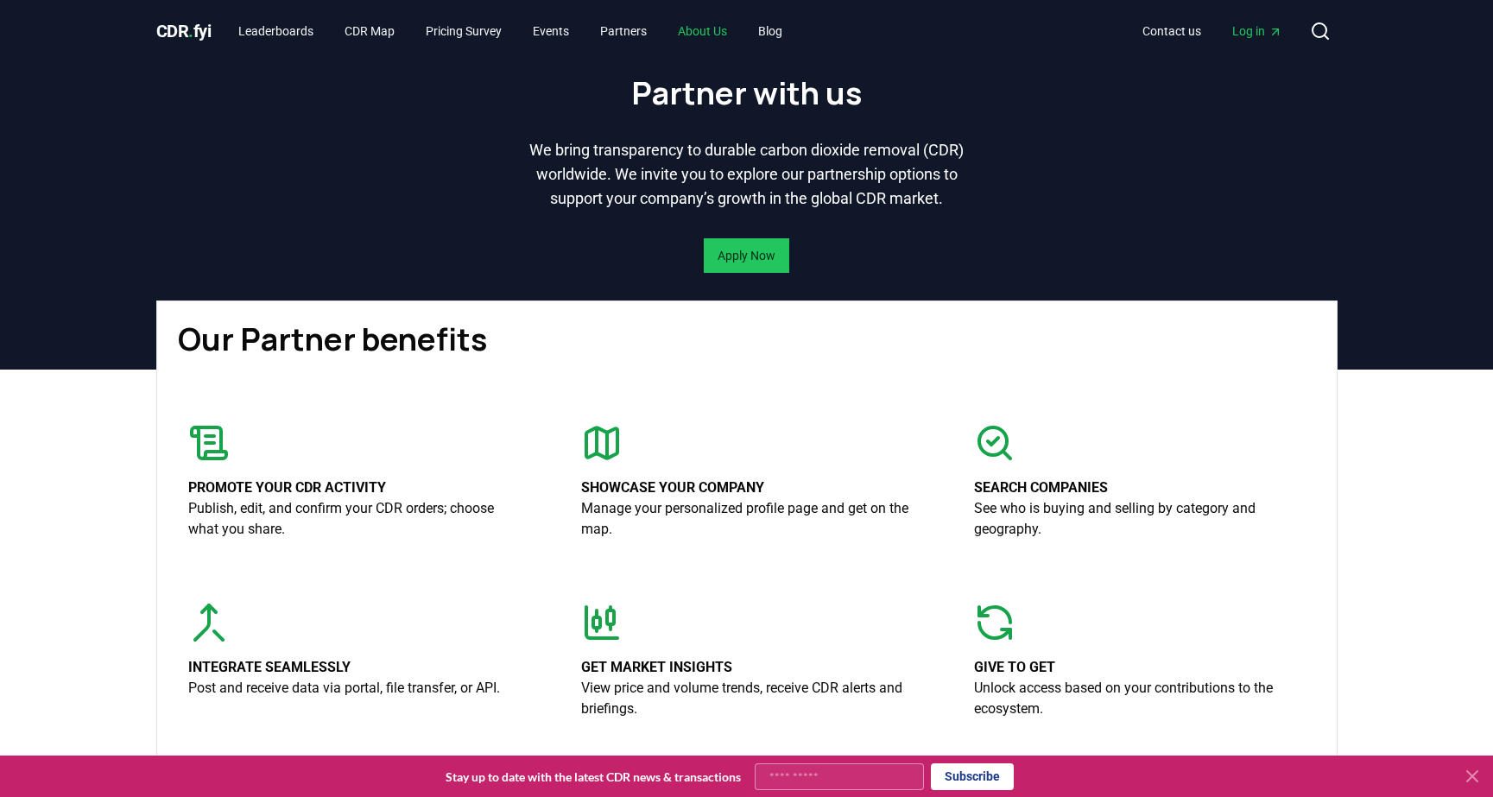
click at [741, 31] on link "About Us" at bounding box center [702, 31] width 77 height 31
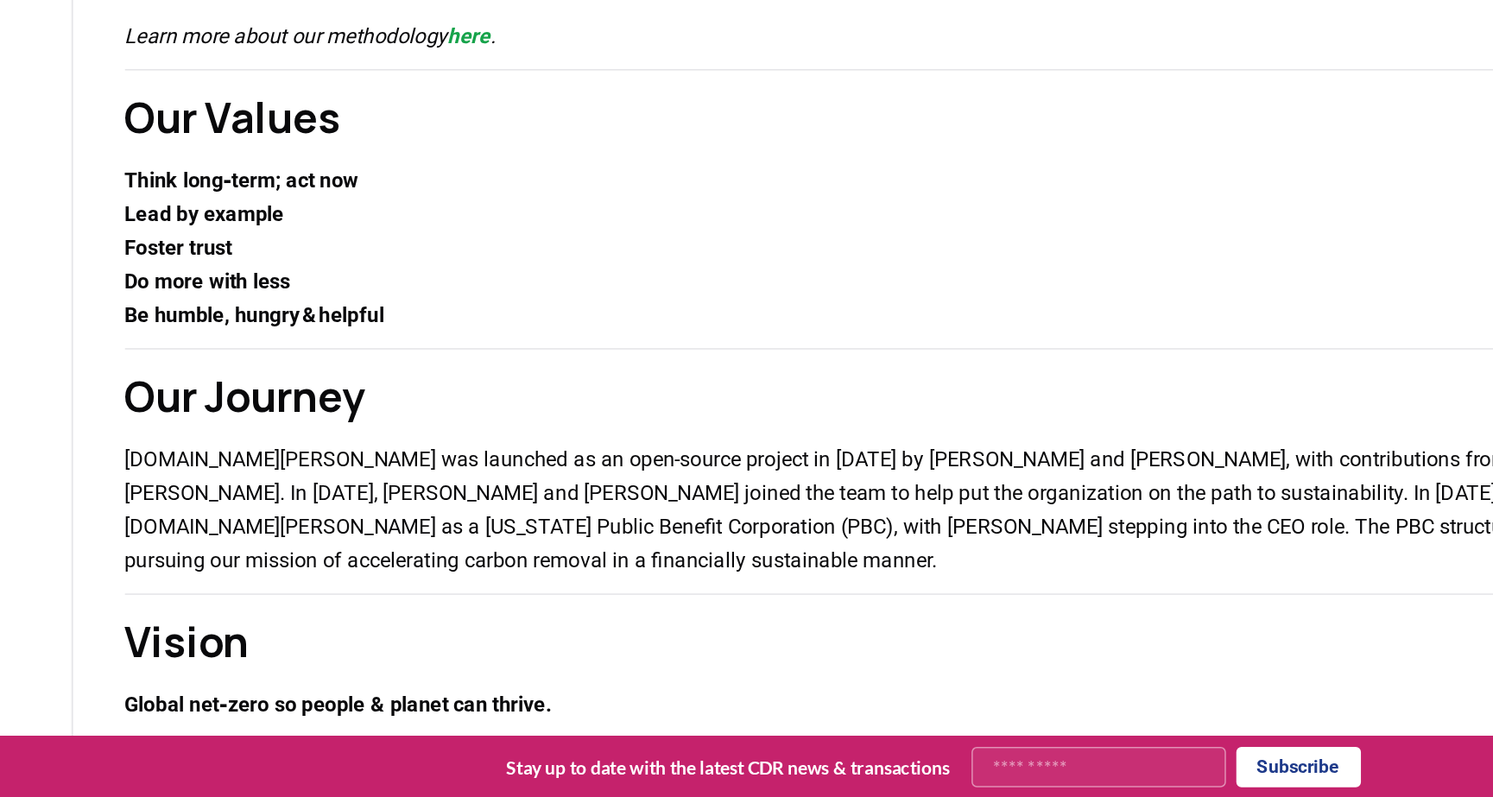
scroll to position [118, 0]
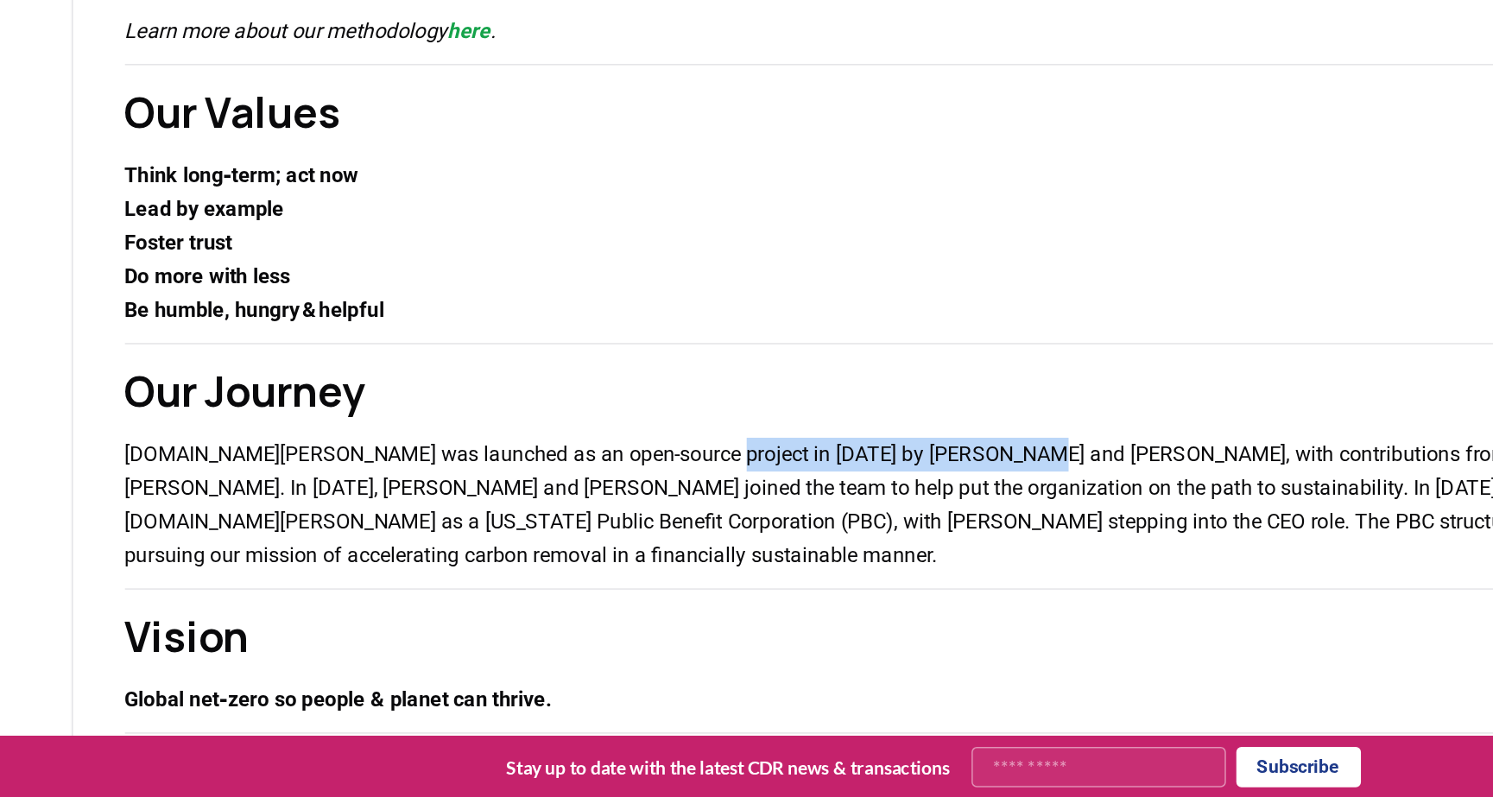
drag, startPoint x: 569, startPoint y: 567, endPoint x: 784, endPoint y: 578, distance: 215.3
click at [784, 578] on p "[DOMAIN_NAME][PERSON_NAME] was launched as an open-source project in [DATE] by …" at bounding box center [747, 603] width 1111 height 90
copy p "[PERSON_NAME] and [PERSON_NAME]"
